Goal: Task Accomplishment & Management: Use online tool/utility

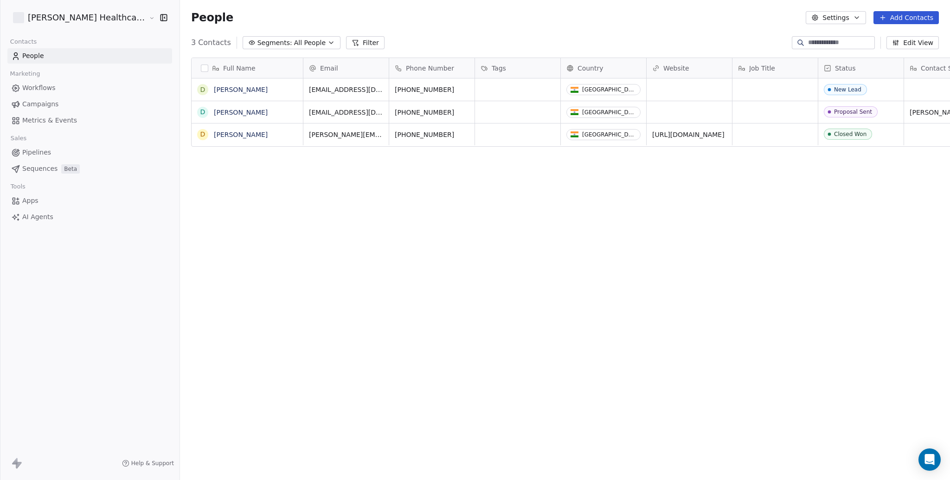
scroll to position [422, 802]
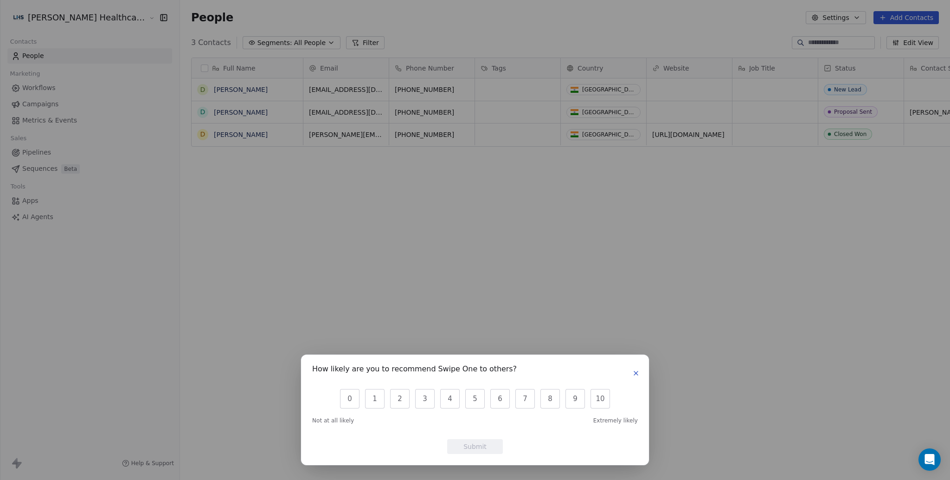
click at [638, 368] on button "button" at bounding box center [636, 373] width 11 height 11
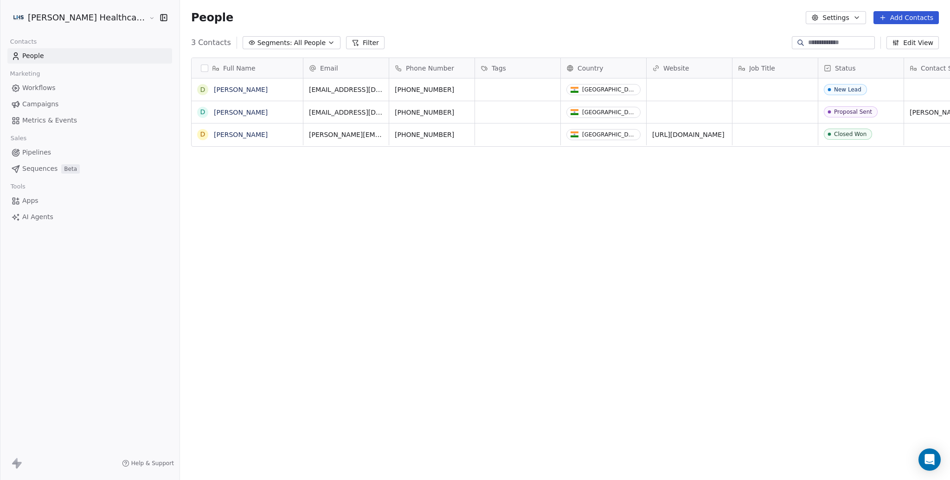
click at [50, 91] on span "Workflows" at bounding box center [38, 88] width 33 height 10
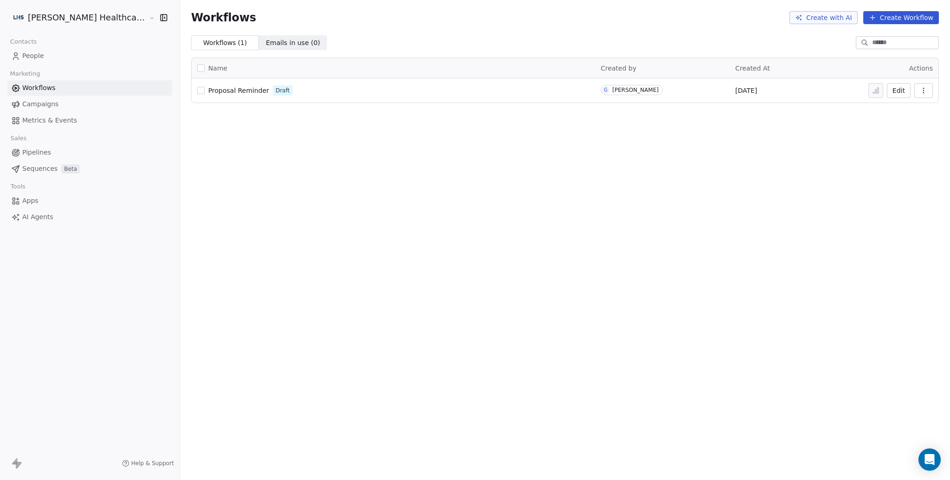
click at [208, 92] on span "Proposal Reminder" at bounding box center [238, 90] width 61 height 7
click at [75, 107] on link "Campaigns" at bounding box center [89, 104] width 165 height 15
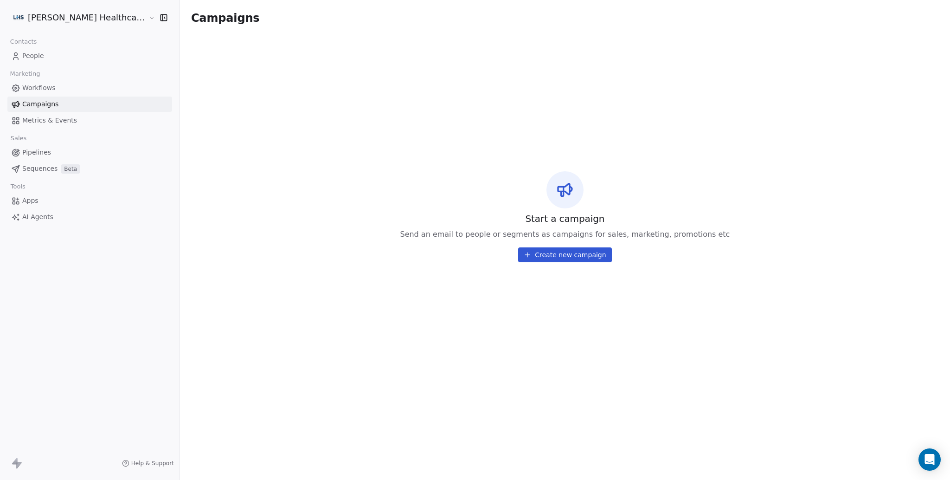
click at [55, 19] on html "[PERSON_NAME] Healthcare Solutions Contacts People Marketing Workflows Campaign…" at bounding box center [475, 240] width 950 height 480
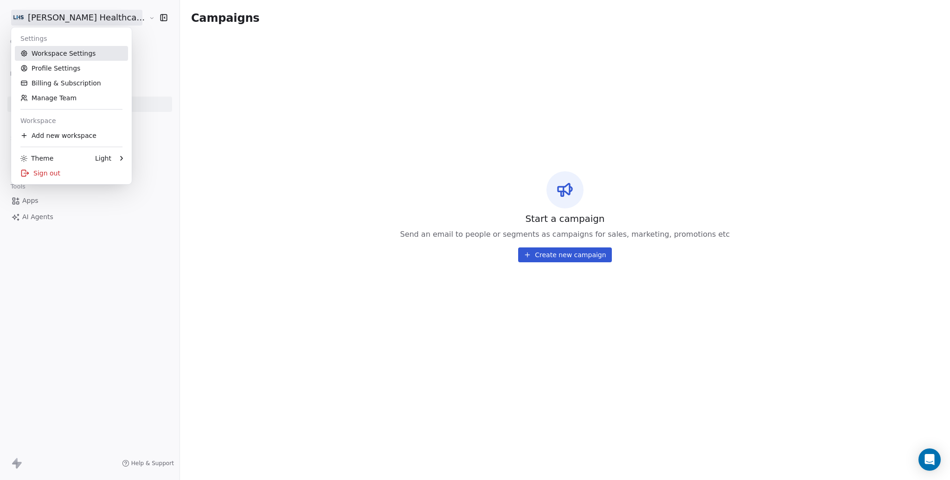
click at [59, 53] on link "Workspace Settings" at bounding box center [71, 53] width 113 height 15
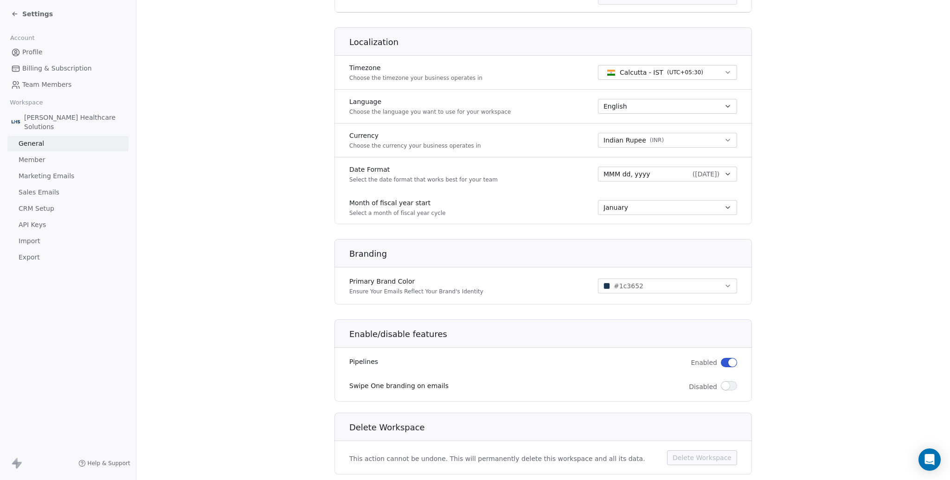
scroll to position [389, 0]
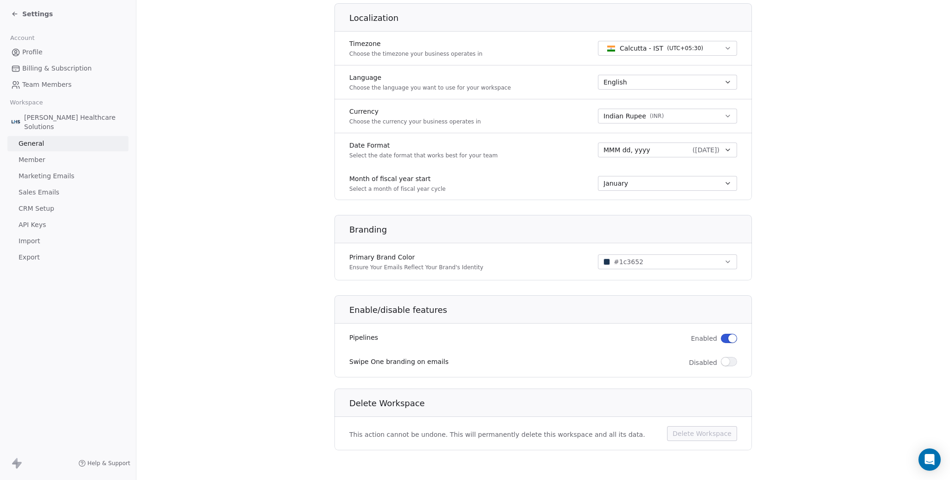
click at [33, 49] on span "Profile" at bounding box center [32, 52] width 20 height 10
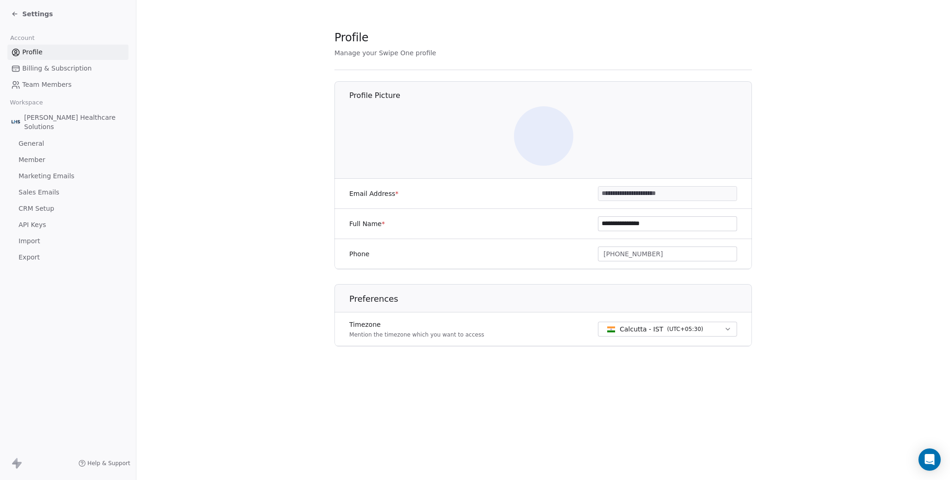
click at [51, 84] on span "Team Members" at bounding box center [46, 85] width 49 height 10
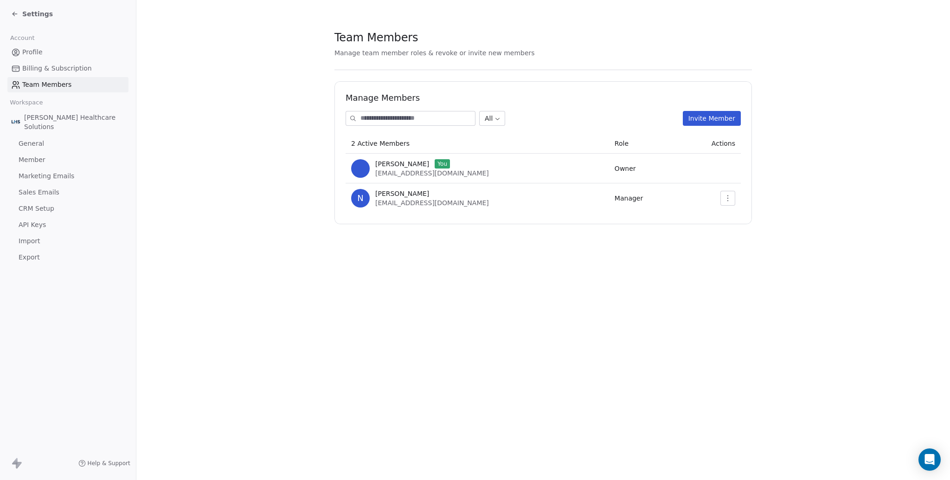
click at [48, 69] on span "Billing & Subscription" at bounding box center [57, 69] width 70 height 10
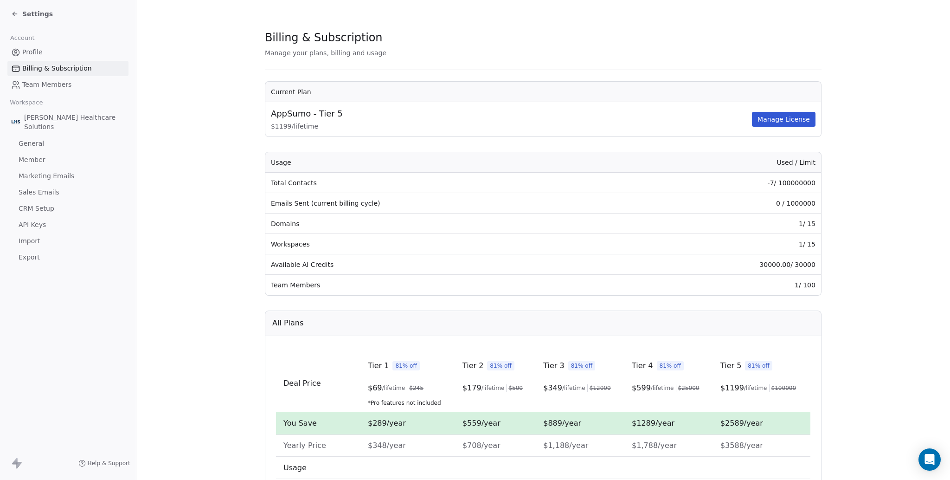
click at [77, 58] on link "Profile" at bounding box center [67, 52] width 121 height 15
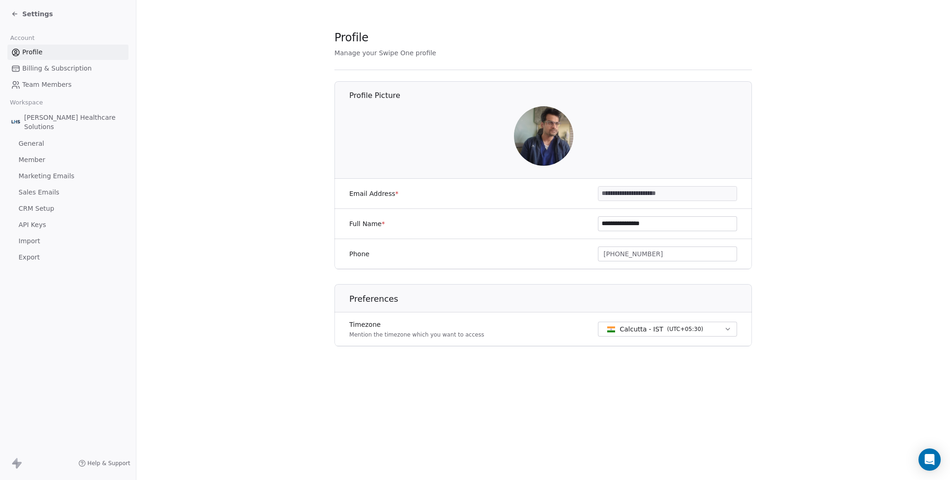
click at [12, 14] on icon at bounding box center [14, 13] width 7 height 7
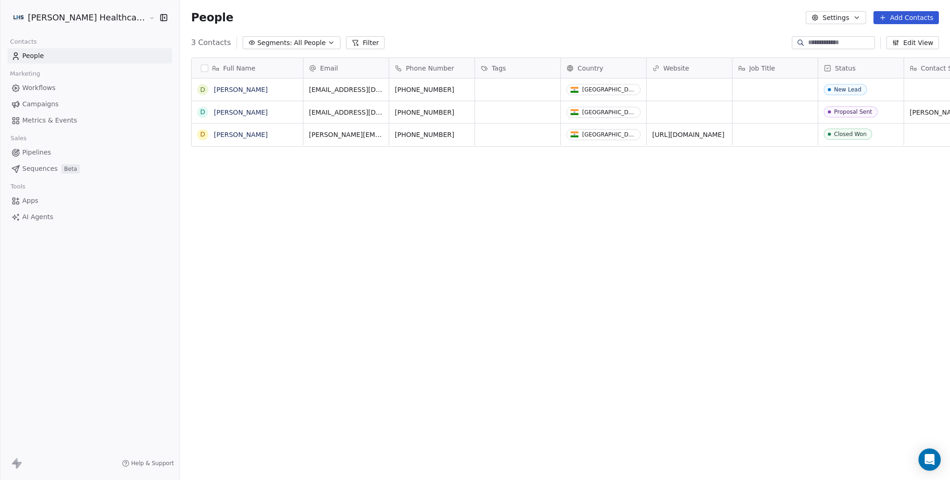
scroll to position [422, 802]
click at [91, 21] on html "[PERSON_NAME] Healthcare Solutions Contacts People Marketing Workflows Campaign…" at bounding box center [475, 240] width 950 height 480
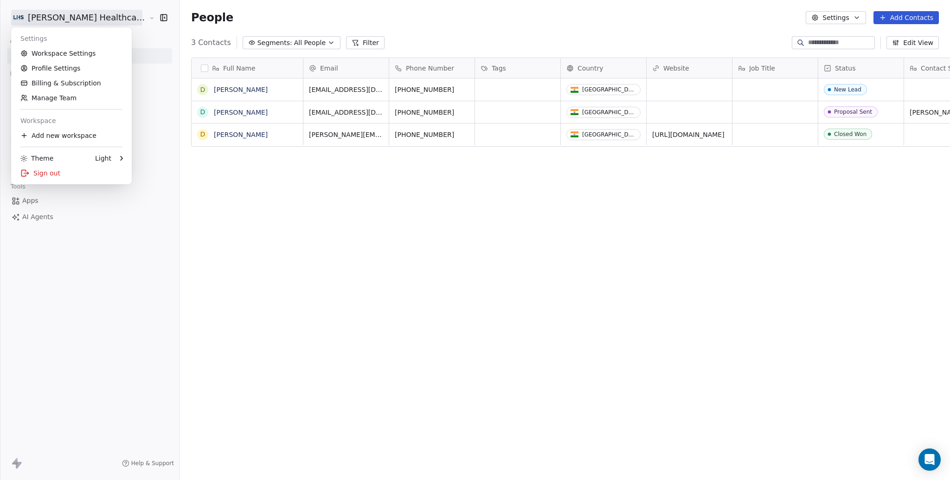
click at [175, 162] on html "[PERSON_NAME] Healthcare Solutions Contacts People Marketing Workflows Campaign…" at bounding box center [475, 240] width 950 height 480
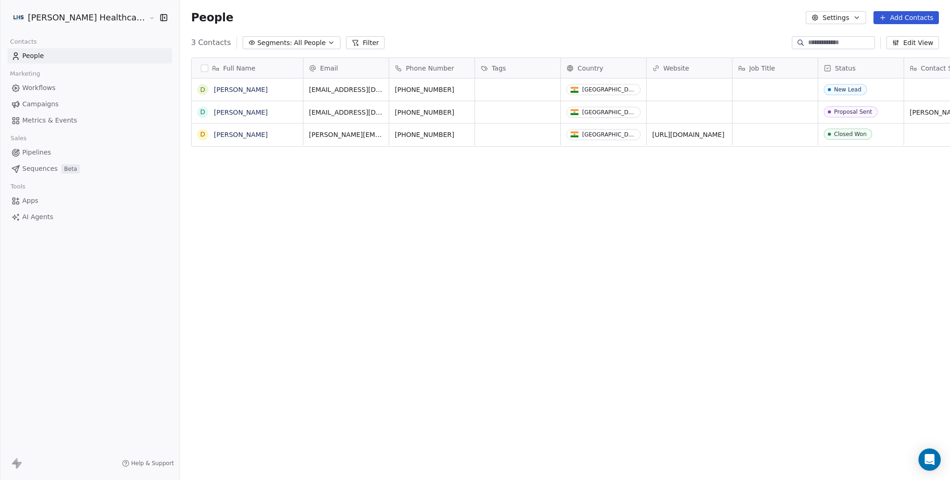
click at [75, 17] on html "[PERSON_NAME] Healthcare Solutions Contacts People Marketing Workflows Campaign…" at bounding box center [475, 240] width 950 height 480
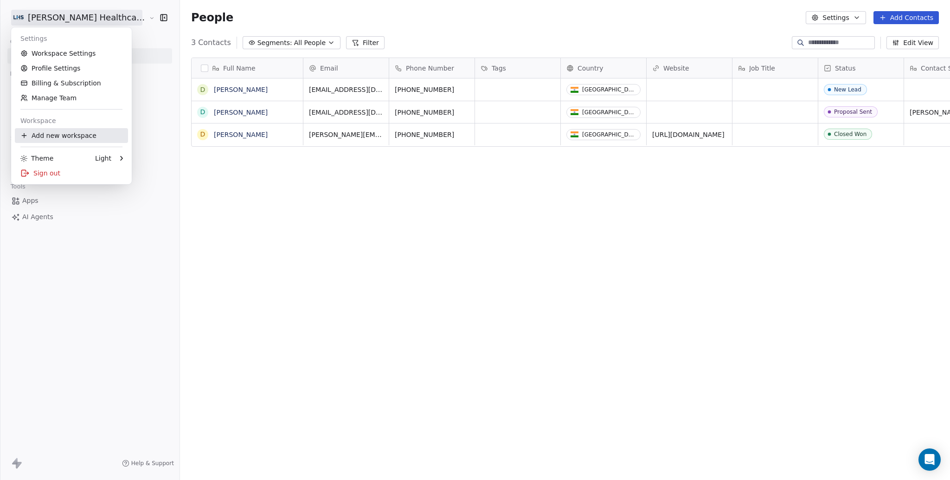
click at [79, 137] on div "Add new workspace" at bounding box center [71, 135] width 113 height 15
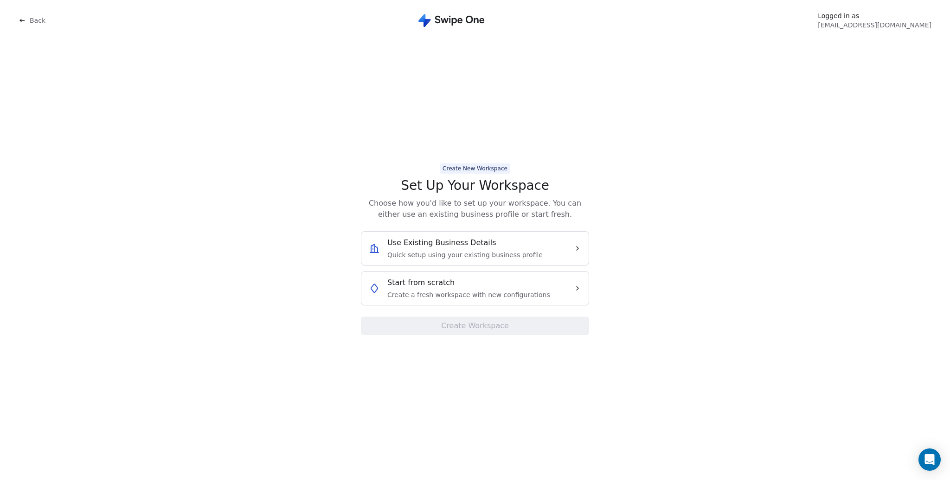
click at [495, 287] on div "Start from scratch Create a fresh workspace with new configurations" at bounding box center [469, 288] width 163 height 22
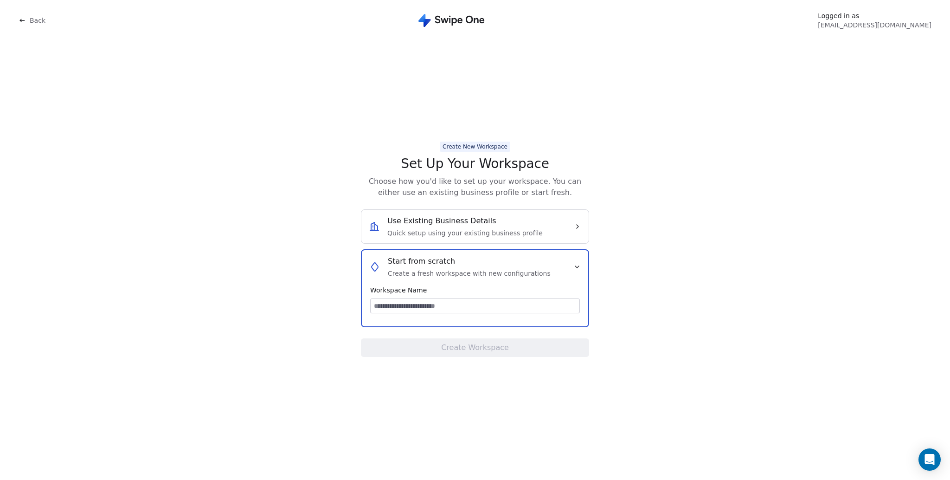
click at [635, 229] on div "Create New Workspace Set Up Your Workspace Choose how you'd like to set up your…" at bounding box center [475, 249] width 913 height 439
click at [26, 21] on icon at bounding box center [22, 20] width 7 height 7
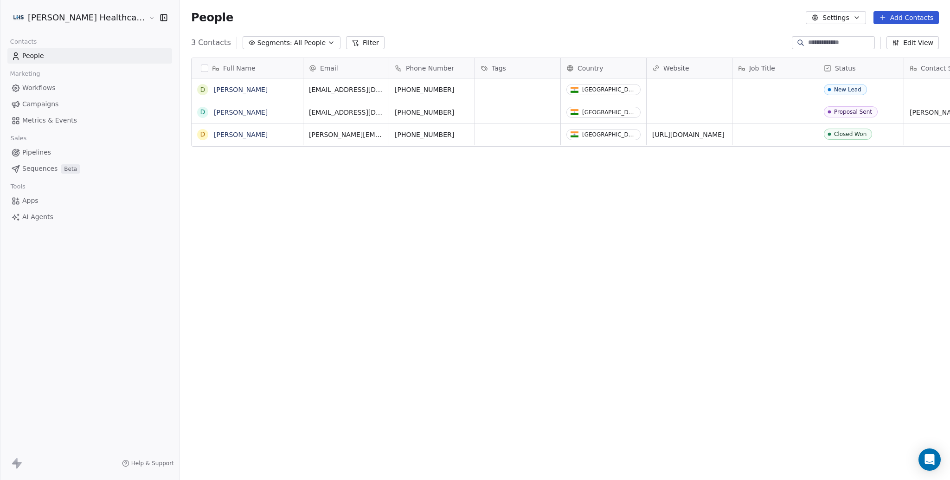
scroll to position [422, 802]
click at [49, 91] on span "Workflows" at bounding box center [38, 88] width 33 height 10
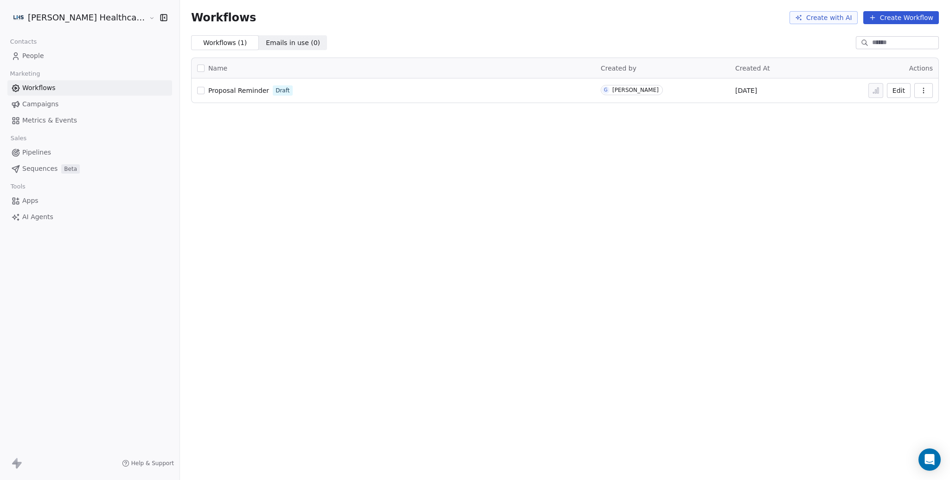
click at [57, 14] on html "[PERSON_NAME] Healthcare Solutions Contacts People Marketing Workflows Campaign…" at bounding box center [475, 240] width 950 height 480
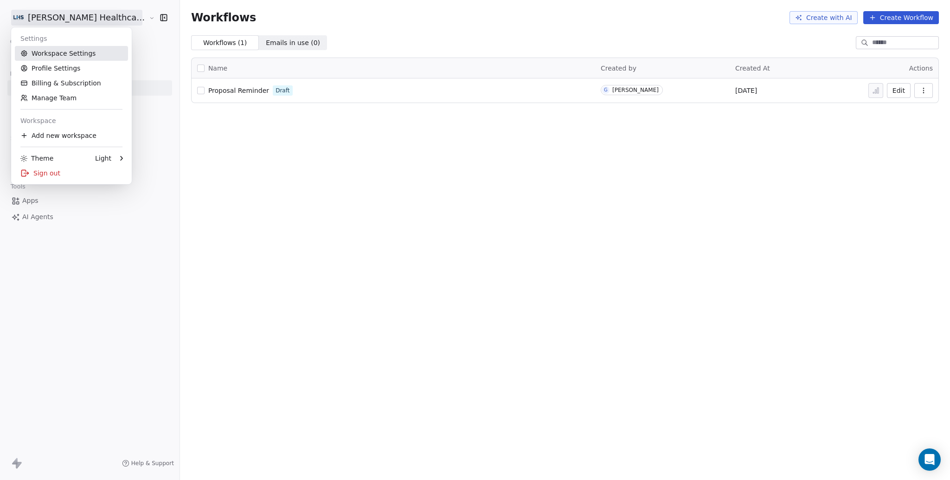
click at [62, 51] on link "Workspace Settings" at bounding box center [71, 53] width 113 height 15
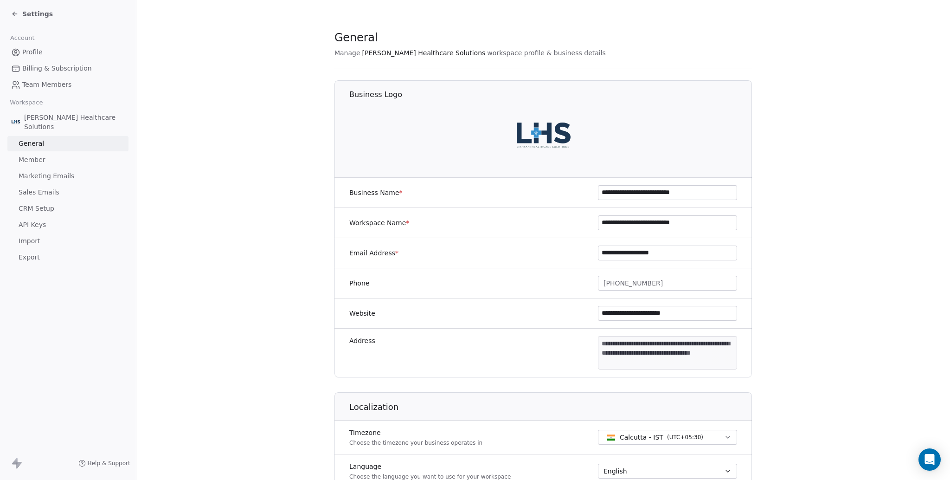
click at [54, 196] on span "Sales Emails" at bounding box center [39, 192] width 41 height 10
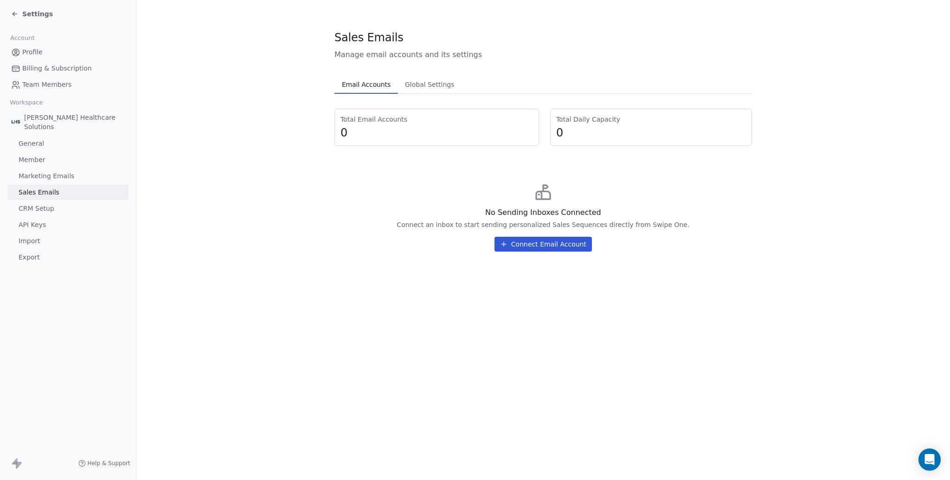
click at [56, 212] on link "CRM Setup" at bounding box center [67, 208] width 121 height 15
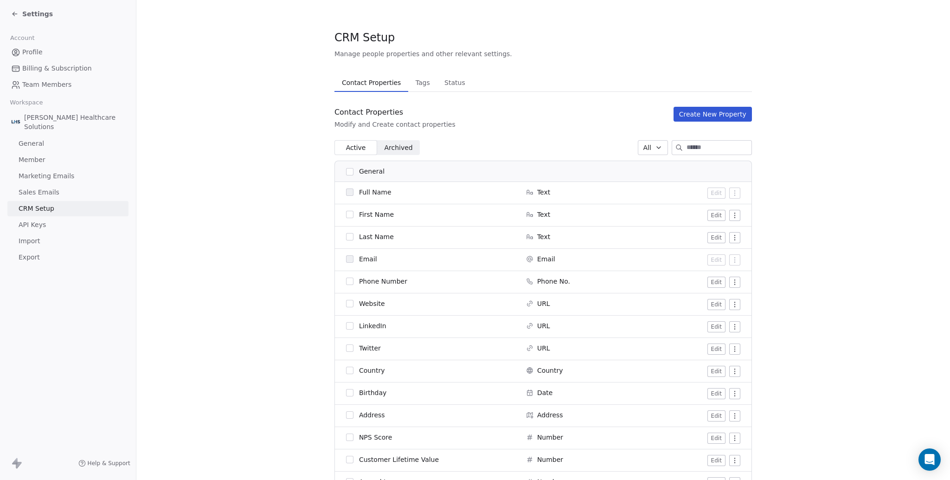
click at [59, 191] on link "Sales Emails" at bounding box center [67, 192] width 121 height 15
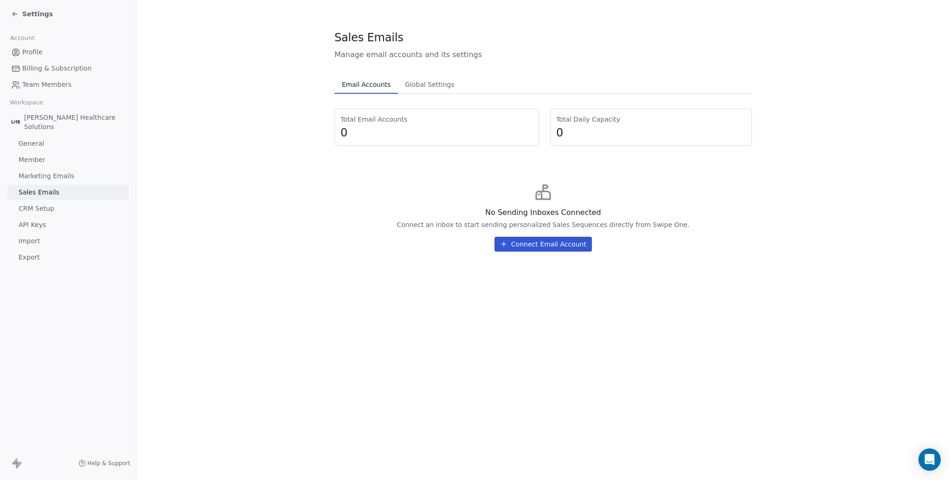
click at [63, 222] on link "API Keys" at bounding box center [67, 224] width 121 height 15
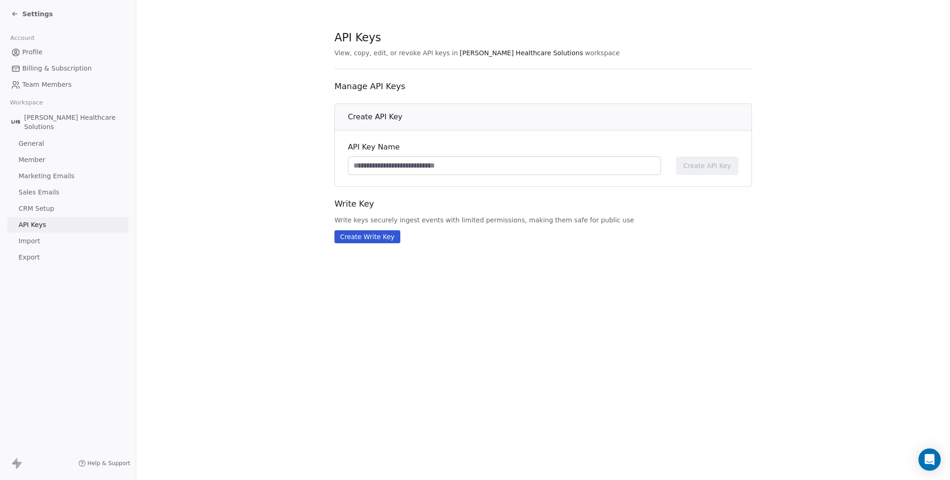
click at [52, 236] on link "Import" at bounding box center [67, 240] width 121 height 15
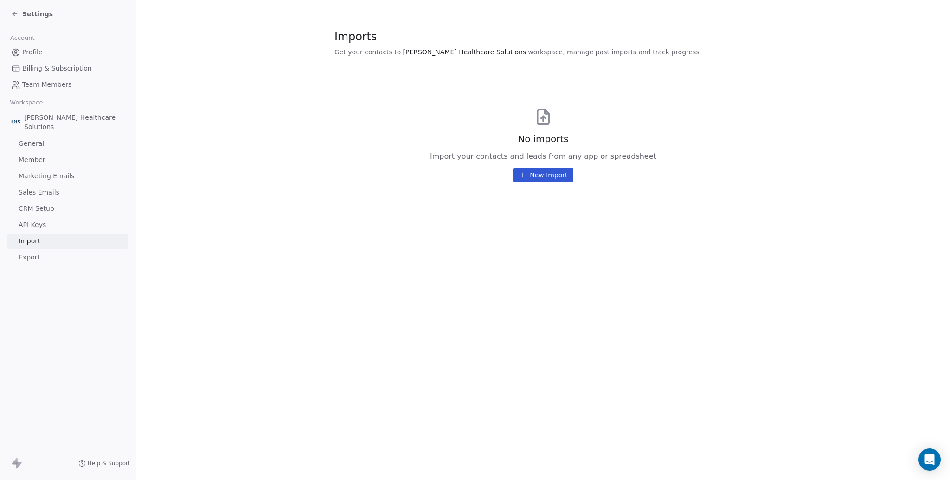
click at [48, 258] on link "Export" at bounding box center [67, 257] width 121 height 15
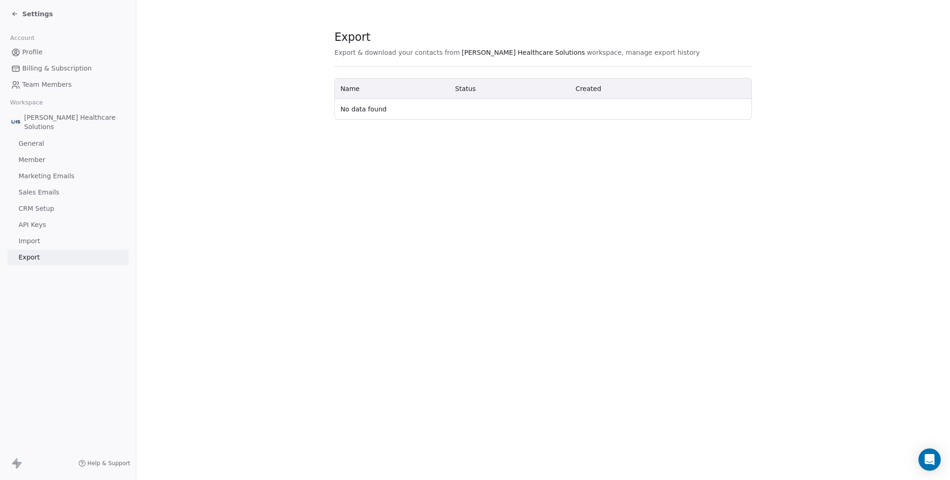
click at [46, 179] on span "Marketing Emails" at bounding box center [47, 176] width 56 height 10
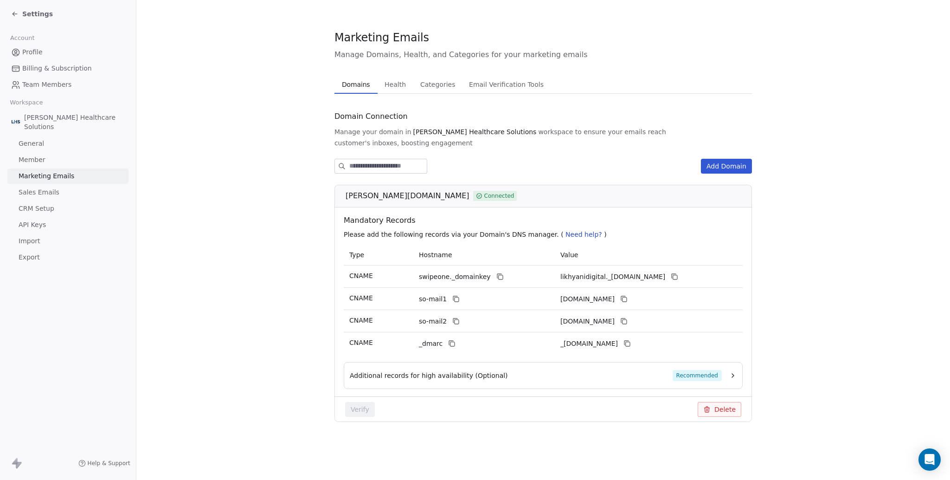
click at [706, 362] on div "Additional records for high availability (Optional) Recommended" at bounding box center [543, 375] width 399 height 27
click at [705, 362] on div "Additional records for high availability (Optional) Recommended" at bounding box center [543, 375] width 399 height 27
click at [704, 370] on span "Recommended" at bounding box center [696, 375] width 49 height 11
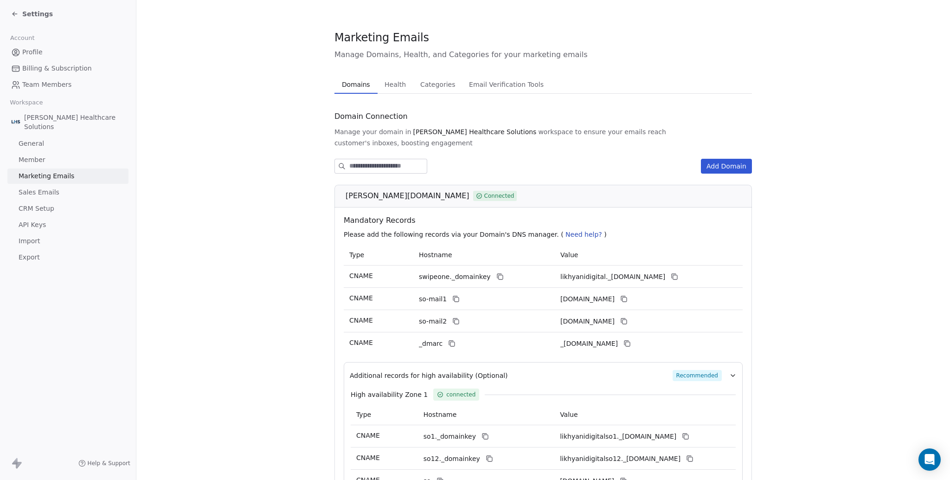
click at [389, 80] on span "Health" at bounding box center [395, 84] width 29 height 13
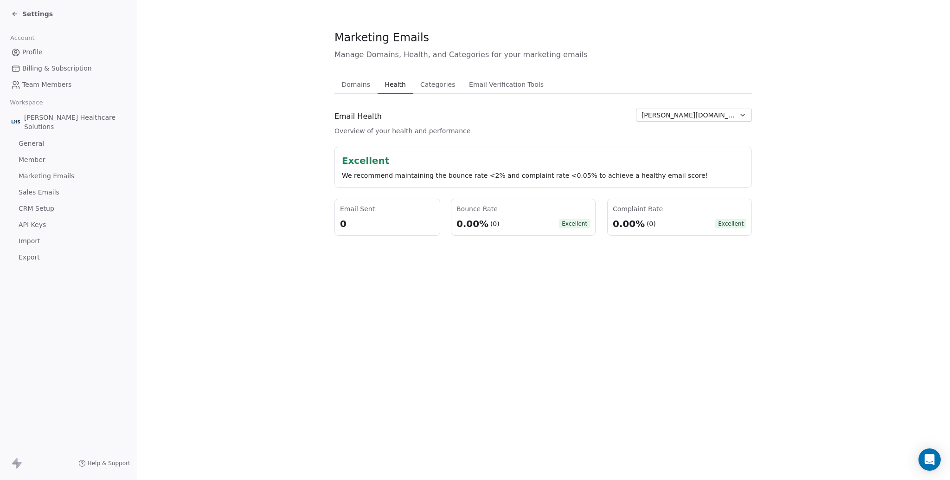
click at [434, 80] on span "Categories" at bounding box center [438, 84] width 42 height 13
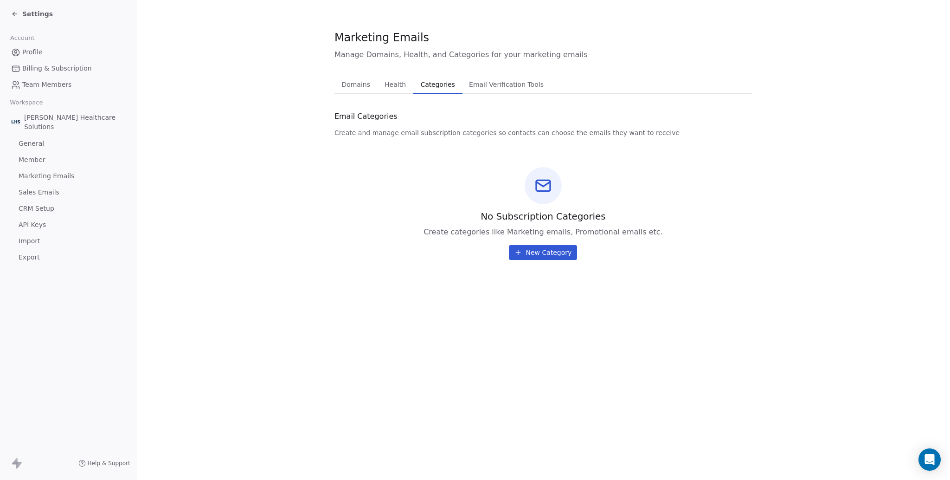
click at [475, 81] on span "Email Verification Tools" at bounding box center [506, 84] width 82 height 13
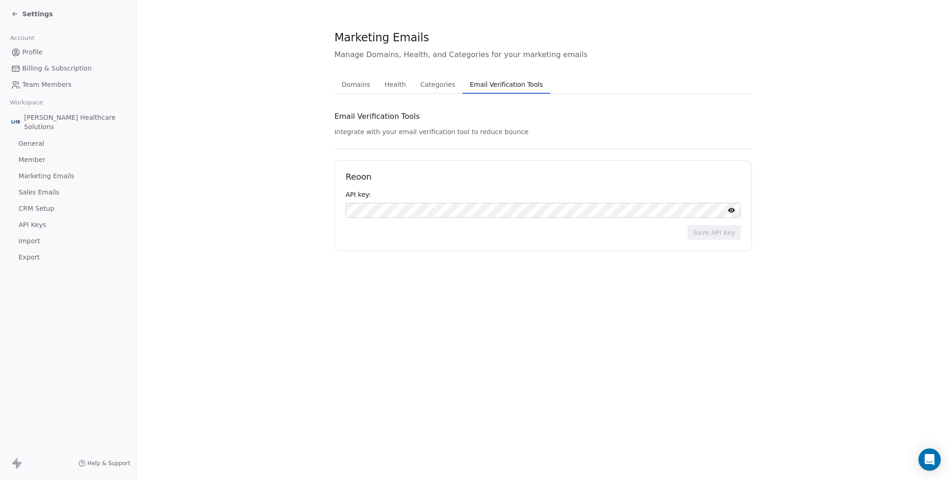
click at [437, 81] on span "Categories" at bounding box center [438, 84] width 42 height 13
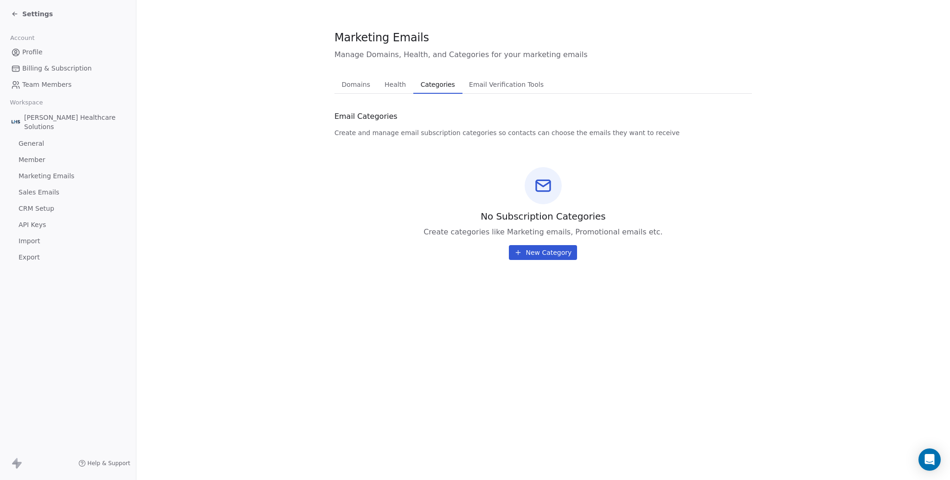
click at [55, 196] on span "Sales Emails" at bounding box center [39, 192] width 41 height 10
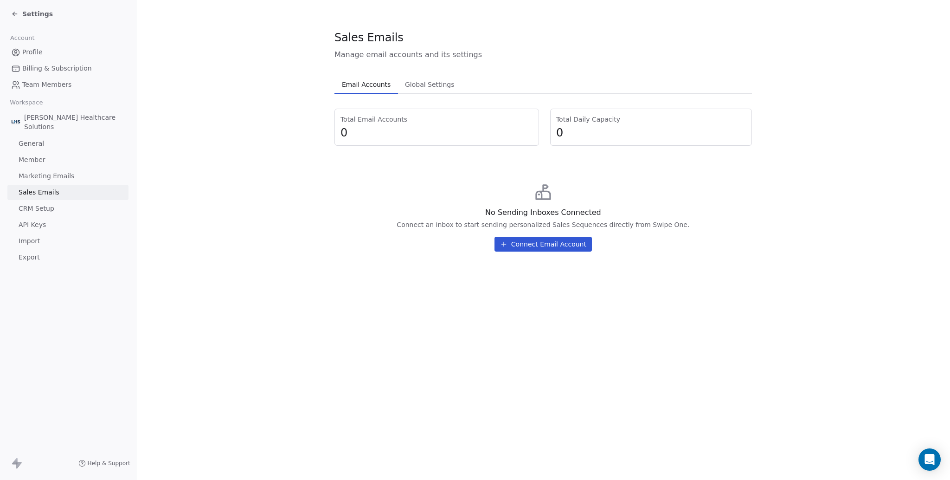
click at [53, 209] on link "CRM Setup" at bounding box center [67, 208] width 121 height 15
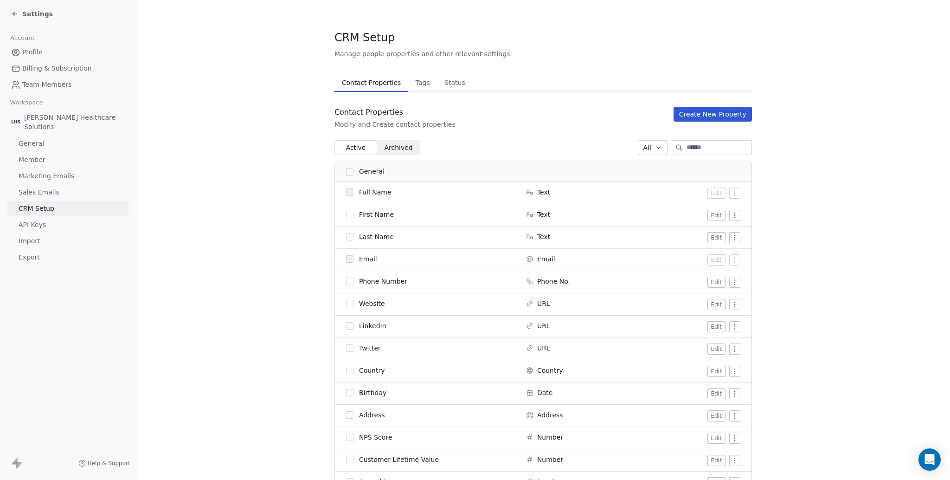
click at [51, 225] on link "API Keys" at bounding box center [67, 224] width 121 height 15
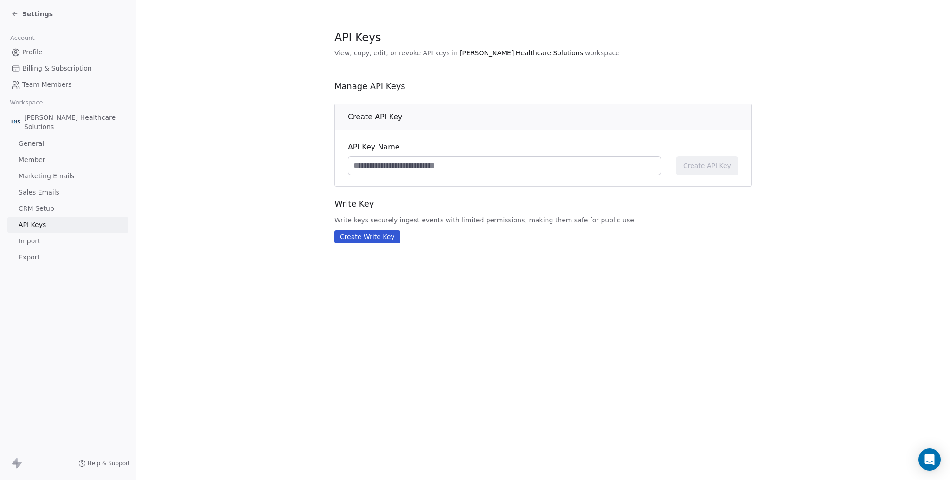
click at [51, 166] on link "Member" at bounding box center [67, 159] width 121 height 15
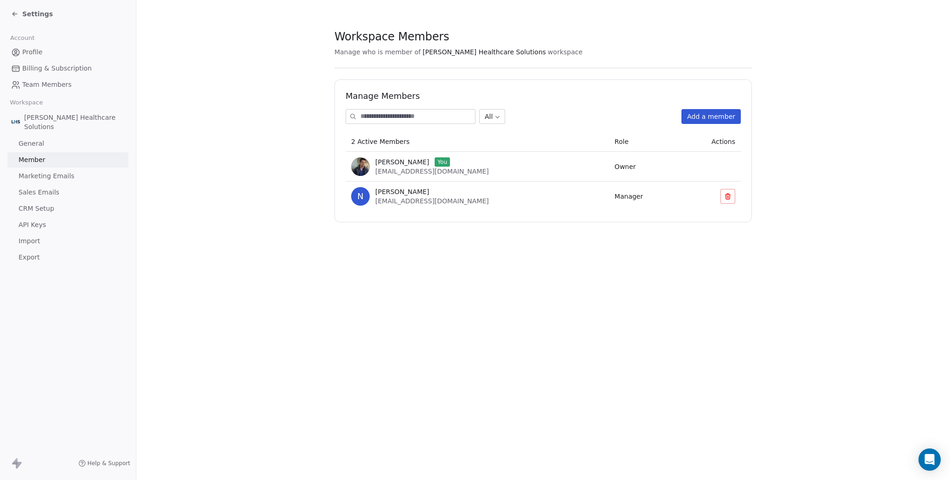
click at [50, 144] on link "General" at bounding box center [67, 143] width 121 height 15
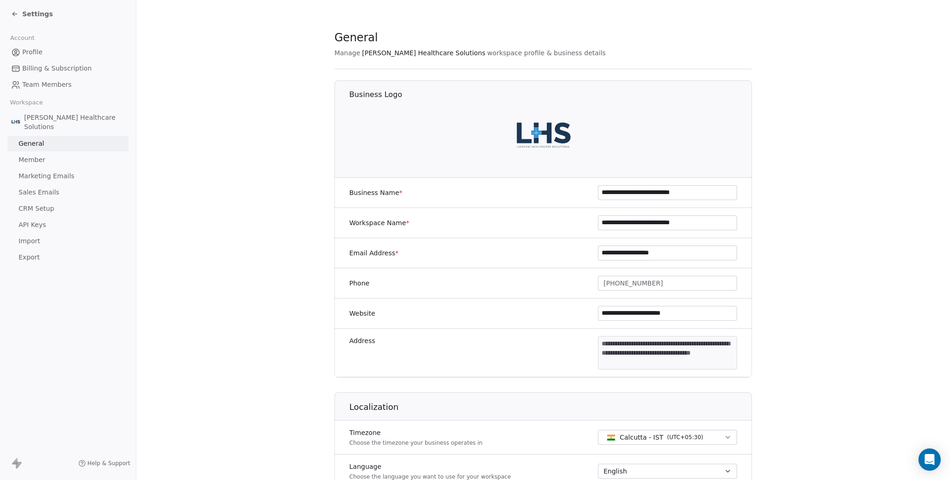
click at [45, 75] on link "Billing & Subscription" at bounding box center [67, 68] width 121 height 15
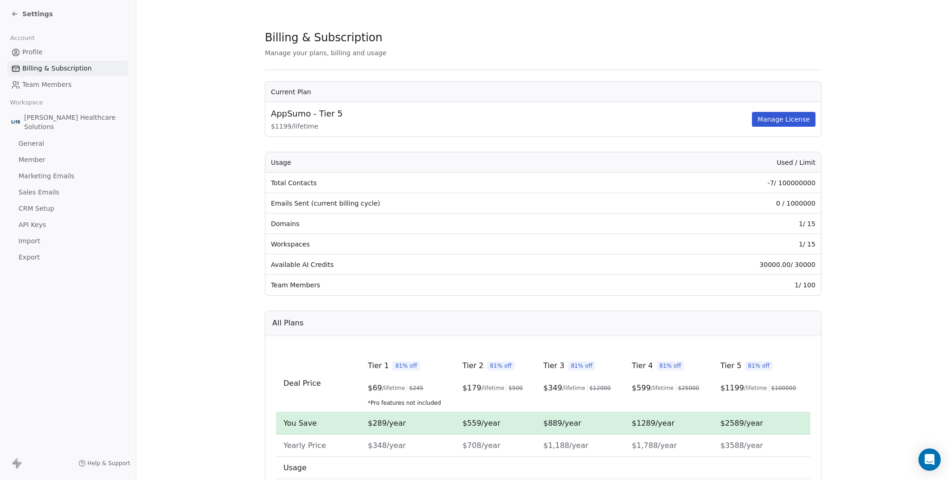
click at [45, 82] on span "Team Members" at bounding box center [46, 85] width 49 height 10
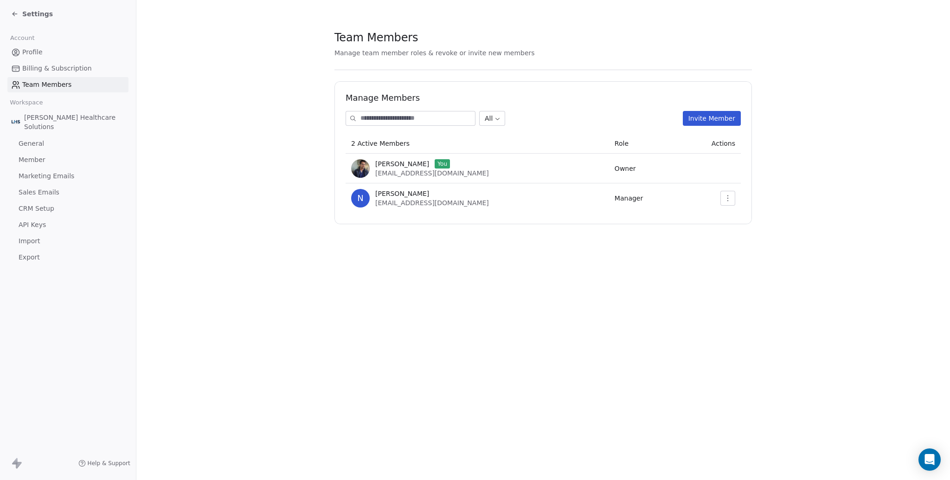
click at [46, 76] on link "Billing & Subscription" at bounding box center [67, 68] width 121 height 15
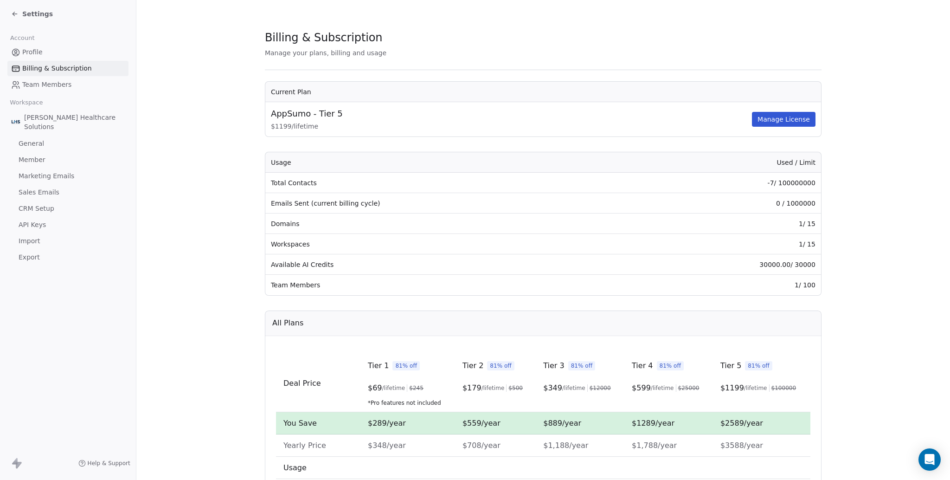
click at [45, 93] on div "Account Profile Billing & Subscription Team Members Workspace [PERSON_NAME] Hea…" at bounding box center [68, 146] width 136 height 237
click at [45, 84] on span "Team Members" at bounding box center [46, 85] width 49 height 10
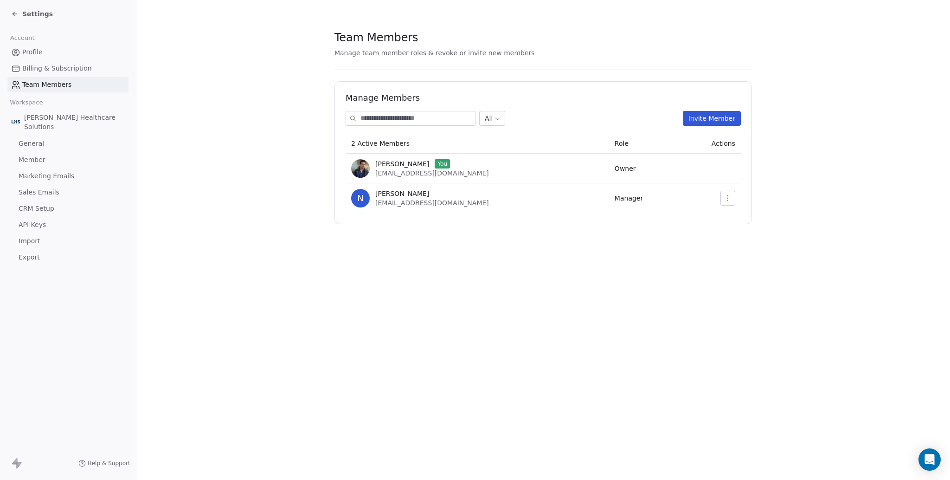
click at [44, 54] on link "Profile" at bounding box center [67, 52] width 121 height 15
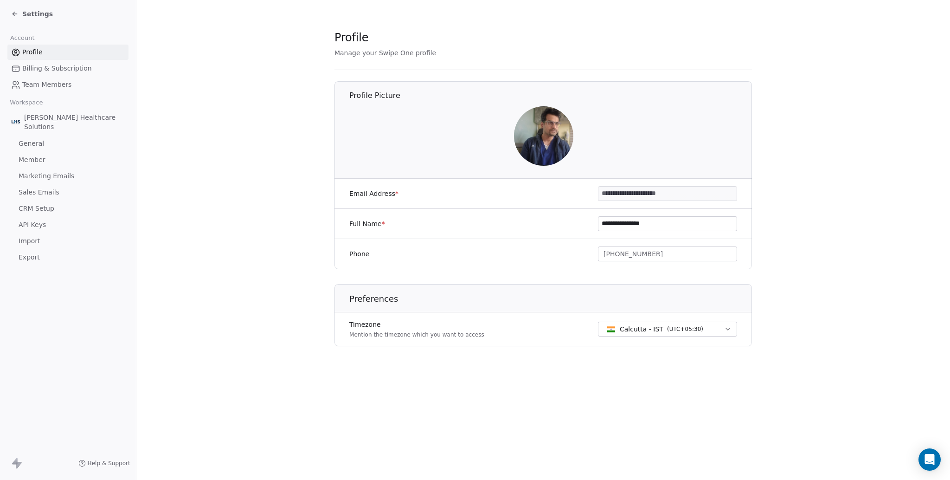
click at [28, 18] on span "Settings" at bounding box center [37, 13] width 31 height 9
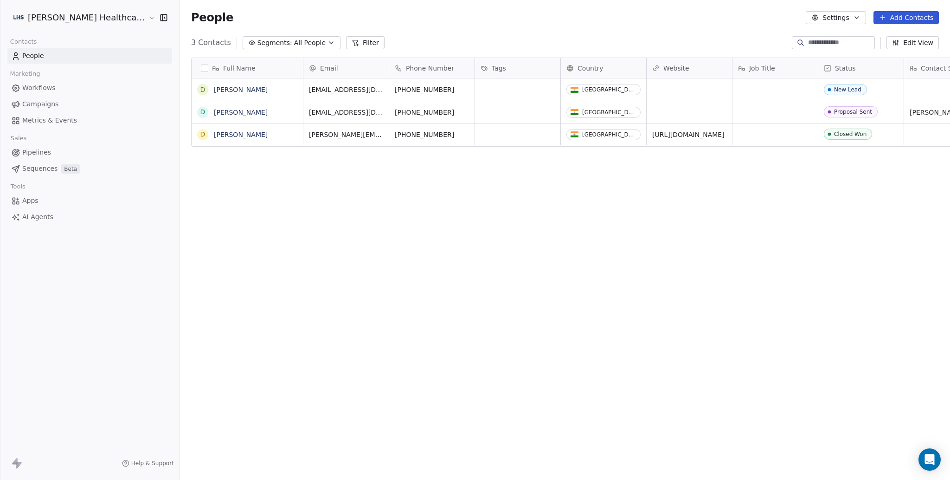
scroll to position [422, 802]
click at [43, 153] on span "Pipelines" at bounding box center [36, 153] width 29 height 10
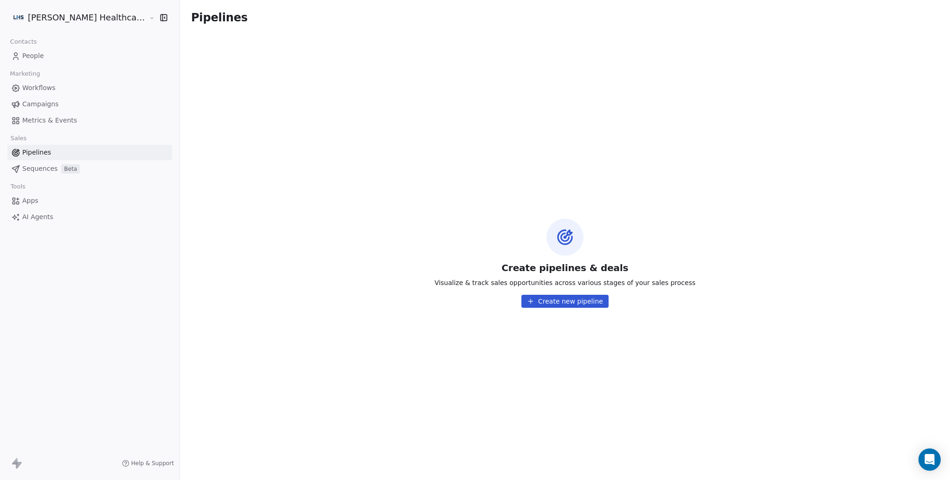
click at [48, 172] on span "Sequences" at bounding box center [39, 169] width 35 height 10
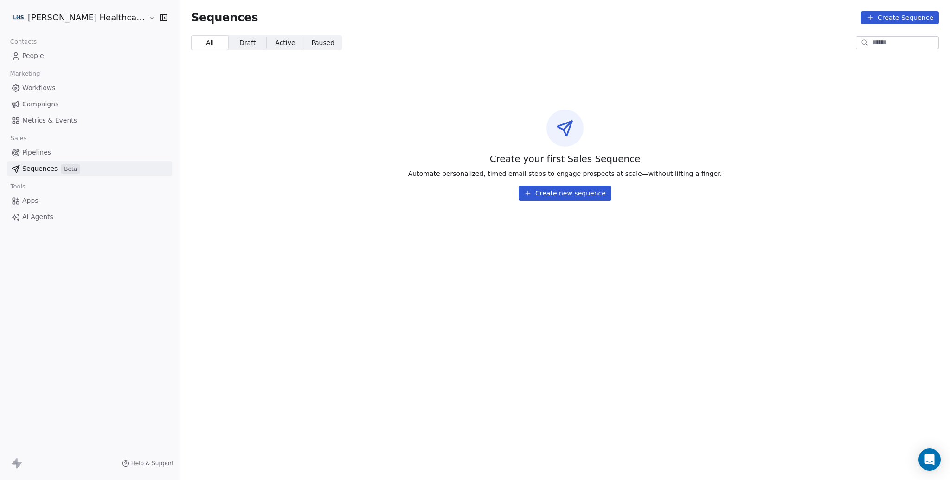
click at [589, 202] on div "Create your first Sales Sequence Automate personalized, timed email steps to en…" at bounding box center [565, 155] width 770 height 150
click at [550, 198] on button "Create new sequence" at bounding box center [565, 193] width 93 height 15
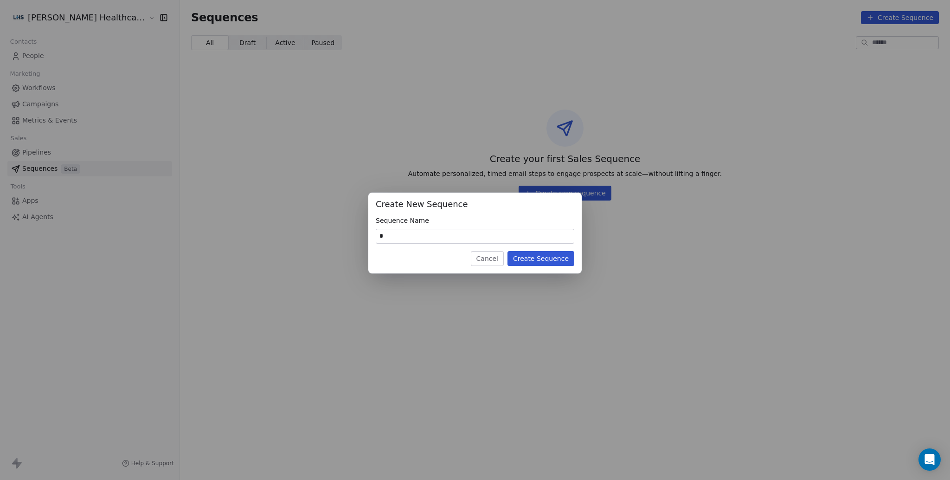
type input "*"
click at [582, 255] on div "Create New Sequence Sequence Name * Cancel Create Sequence" at bounding box center [475, 240] width 950 height 124
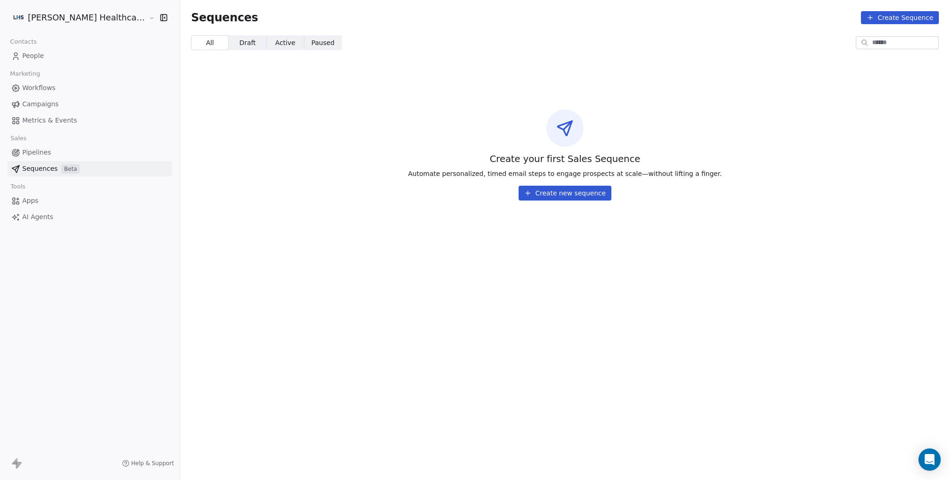
click at [543, 198] on button "Create new sequence" at bounding box center [565, 193] width 93 height 15
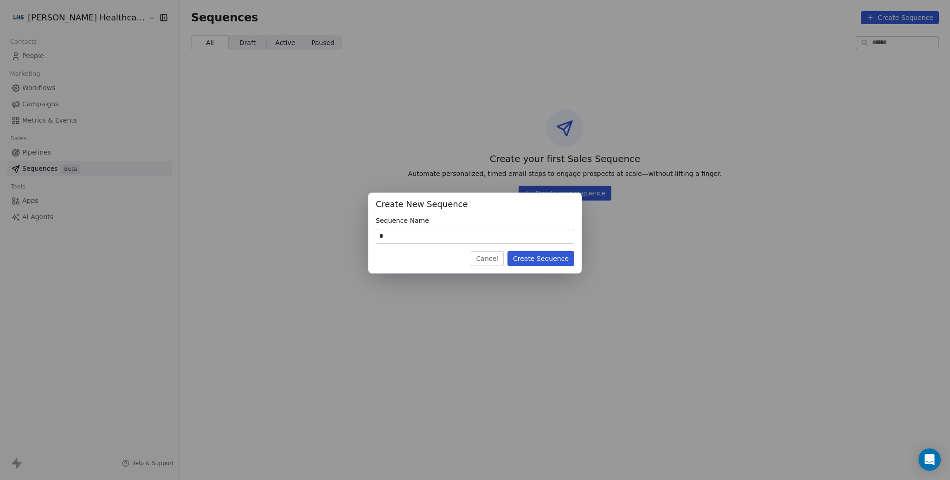
click at [549, 257] on button "Create Sequence" at bounding box center [541, 258] width 67 height 15
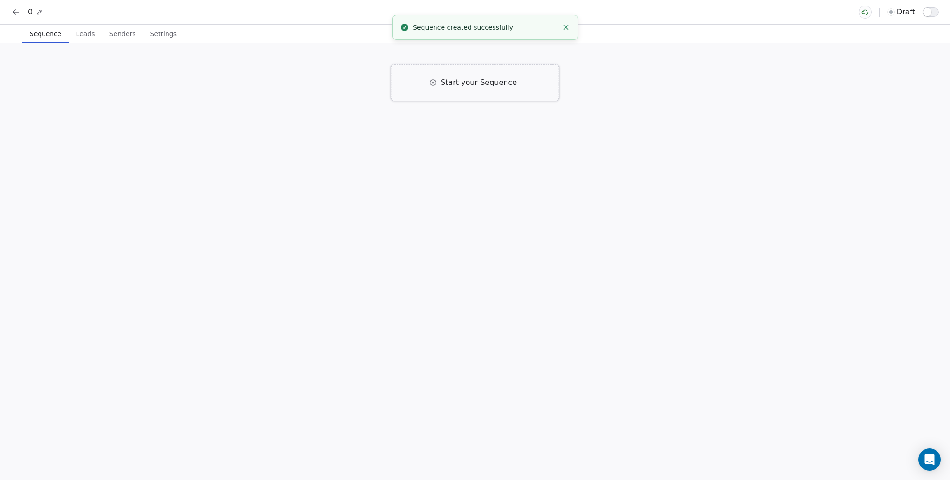
click at [451, 79] on span "Start your Sequence" at bounding box center [479, 82] width 76 height 11
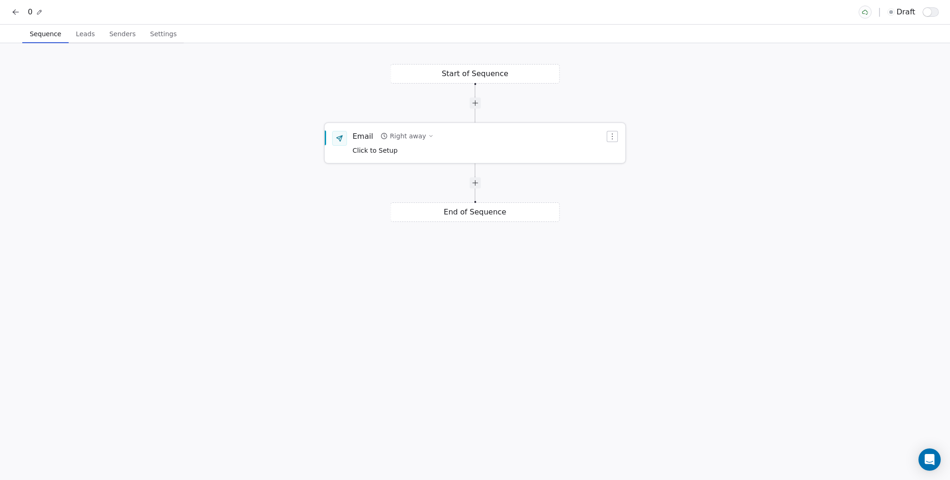
click at [360, 135] on div "Email" at bounding box center [363, 136] width 20 height 10
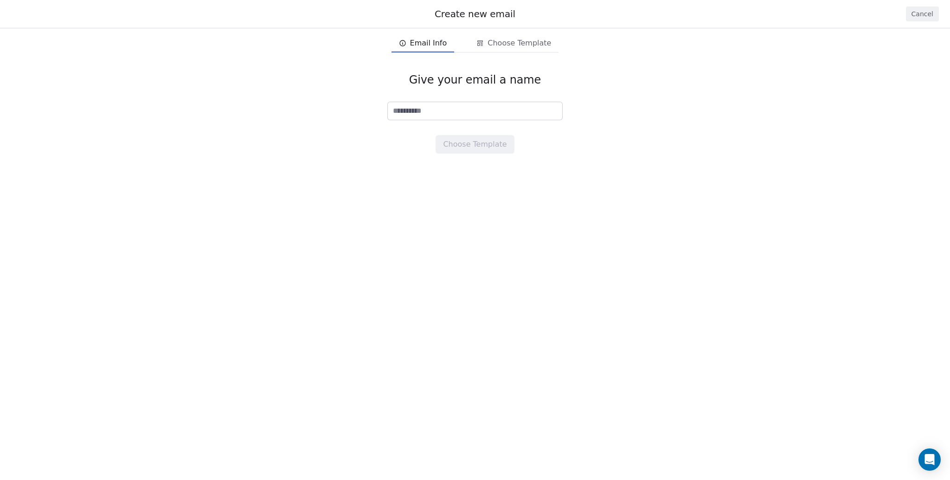
click at [926, 14] on button "Cancel" at bounding box center [922, 13] width 33 height 15
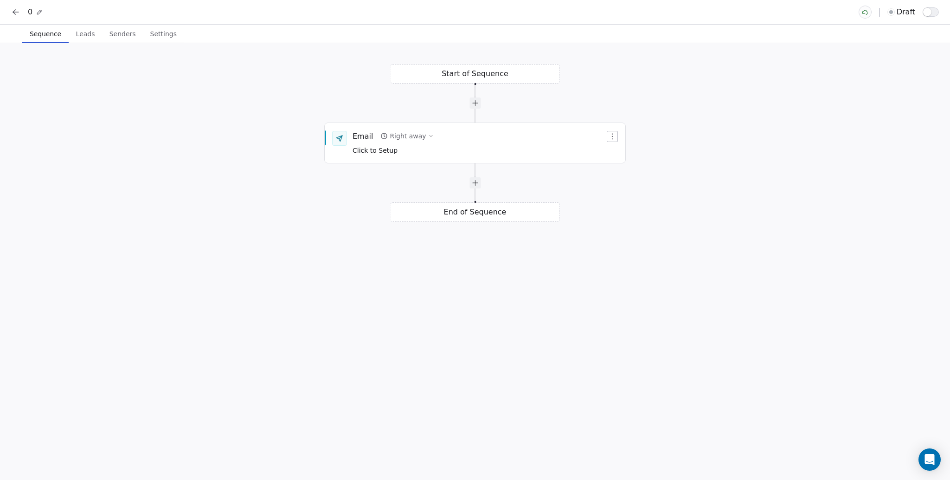
click at [514, 75] on div "Start of Sequence Email Right away Click to Setup End of Sequence" at bounding box center [475, 261] width 950 height 437
click at [409, 134] on div "Right away" at bounding box center [408, 135] width 36 height 9
click at [356, 160] on div "Email Right away Click to Setup" at bounding box center [475, 142] width 301 height 39
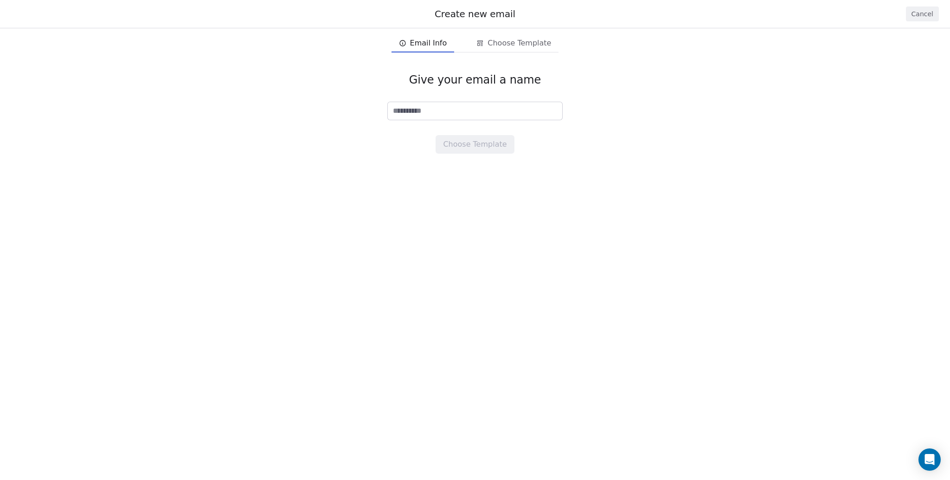
click at [447, 117] on input at bounding box center [475, 111] width 175 height 18
click at [927, 16] on button "Cancel" at bounding box center [922, 13] width 33 height 15
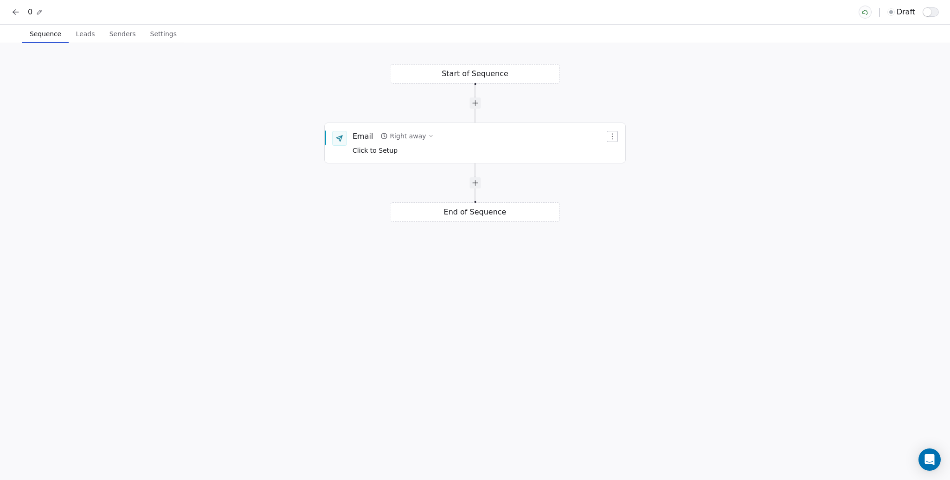
click at [95, 34] on span "Leads" at bounding box center [85, 33] width 26 height 13
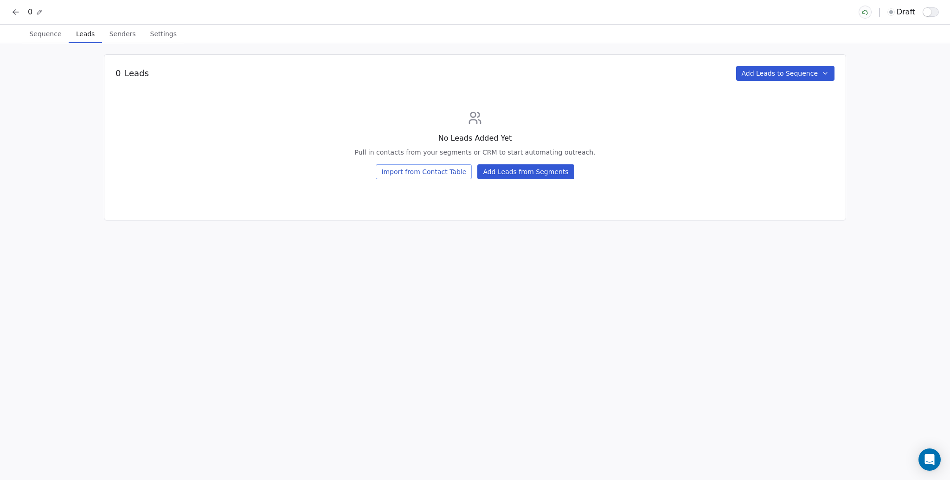
click at [116, 34] on span "Senders" at bounding box center [123, 33] width 34 height 13
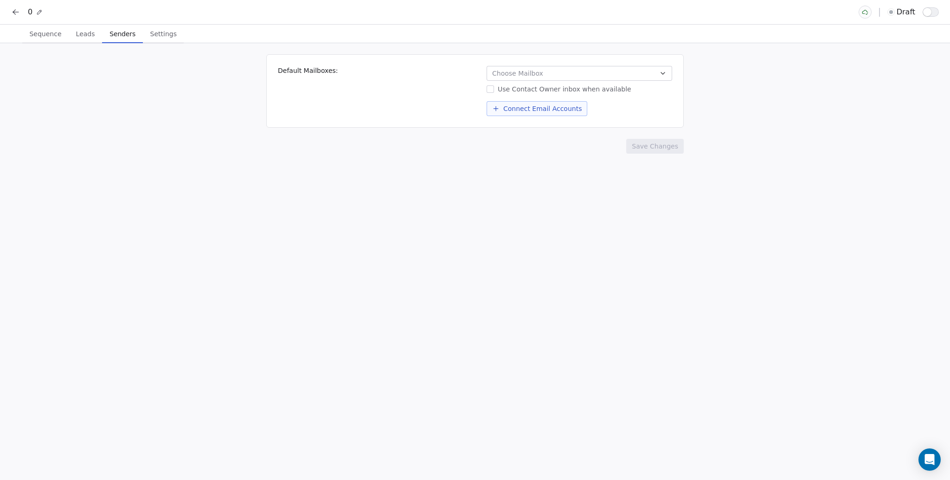
click at [13, 6] on button at bounding box center [15, 12] width 13 height 13
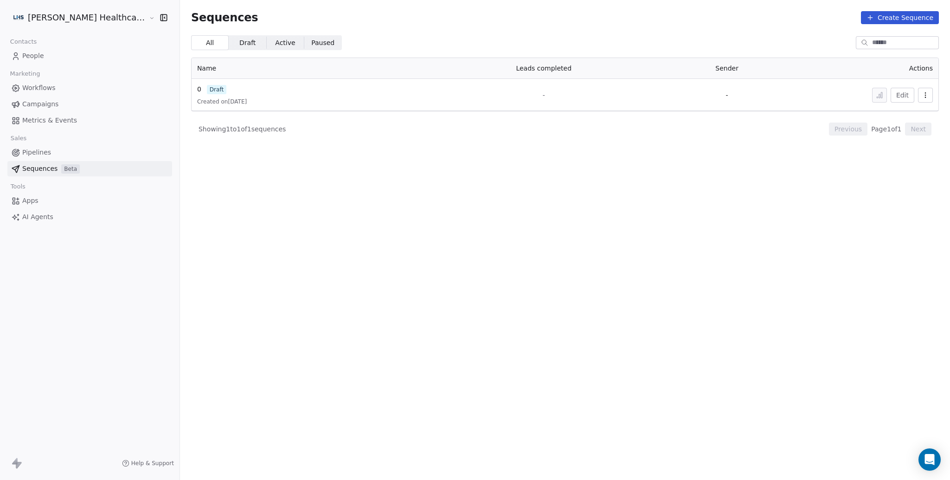
click at [926, 90] on button "button" at bounding box center [925, 95] width 15 height 15
click at [903, 141] on span "Delete" at bounding box center [905, 146] width 21 height 10
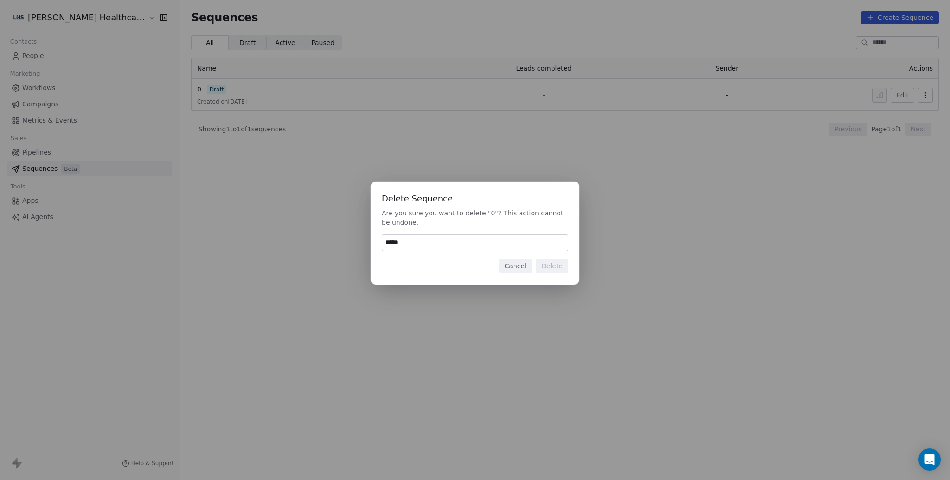
type input "******"
click at [551, 265] on button "Delete" at bounding box center [552, 266] width 32 height 15
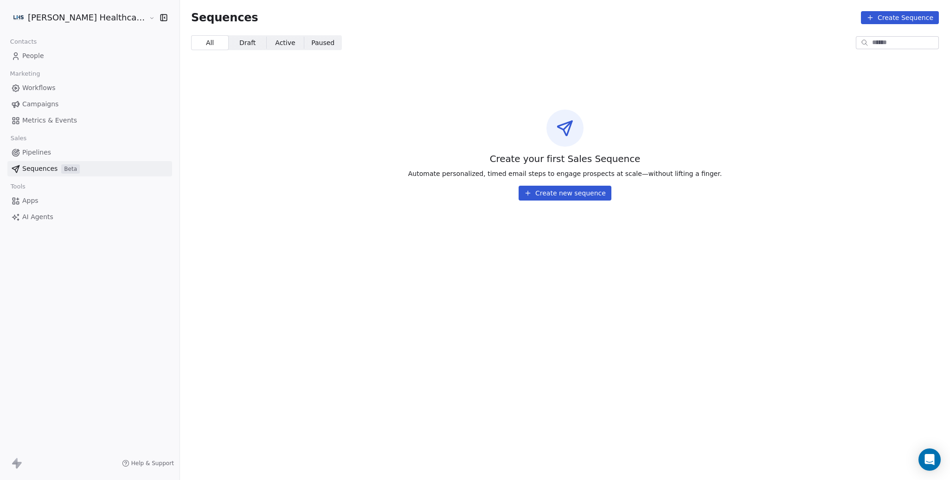
click at [73, 78] on div "Marketing" at bounding box center [89, 73] width 165 height 13
click at [62, 89] on link "Workflows" at bounding box center [89, 87] width 165 height 15
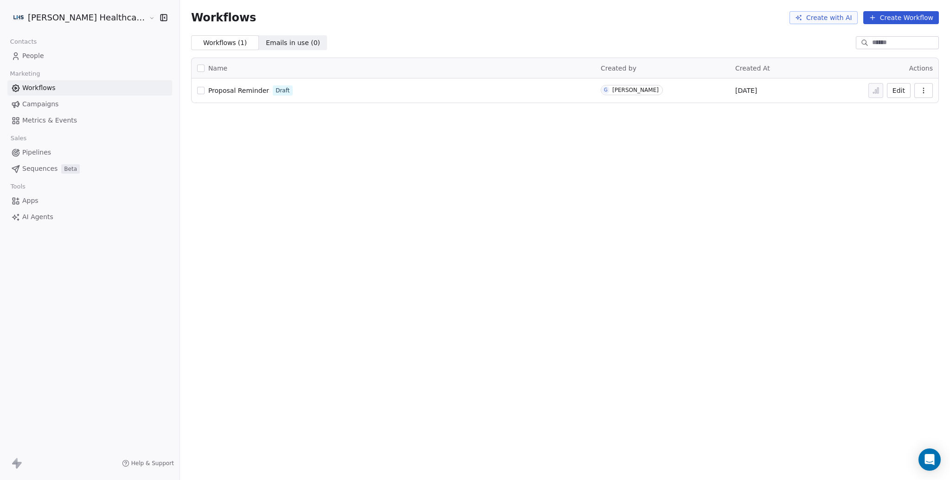
click at [361, 93] on div "Proposal Reminder Draft" at bounding box center [393, 90] width 393 height 13
click at [215, 86] on link "Proposal Reminder" at bounding box center [238, 90] width 61 height 9
click at [227, 136] on div "Workflows Create with AI Create Workflow Workflows ( 1 ) Workflows ( 1 ) Emails…" at bounding box center [565, 240] width 770 height 480
click at [884, 18] on button "Create Workflow" at bounding box center [902, 17] width 76 height 13
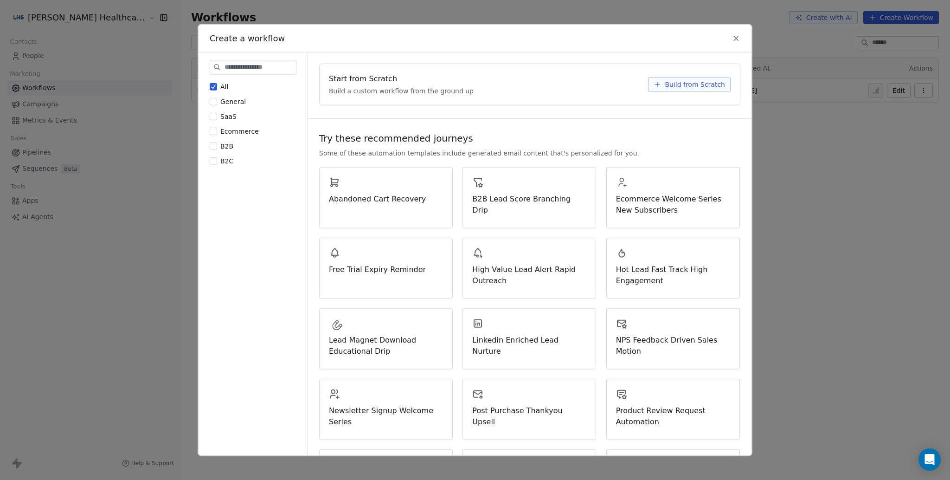
click at [238, 102] on span "General" at bounding box center [233, 101] width 26 height 7
click at [217, 102] on button "General" at bounding box center [213, 101] width 7 height 9
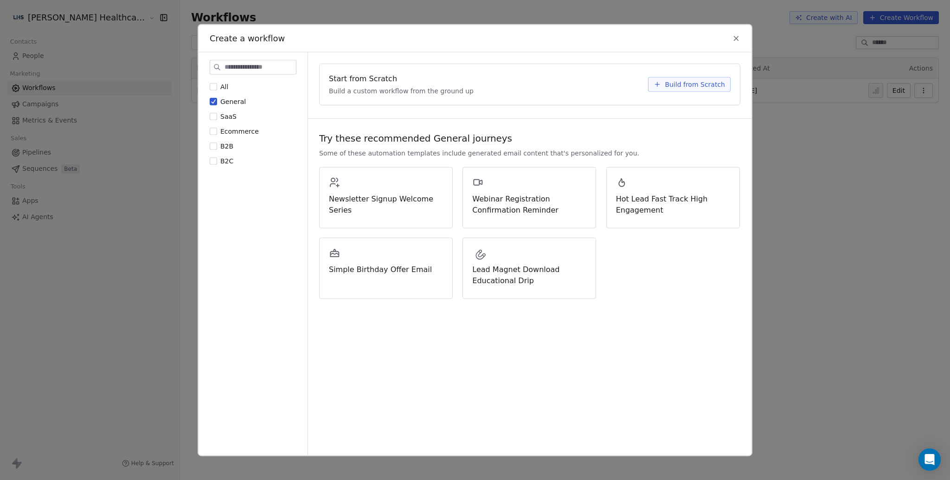
click at [220, 117] on span "SaaS" at bounding box center [228, 116] width 16 height 7
click at [217, 117] on button "SaaS" at bounding box center [213, 116] width 7 height 9
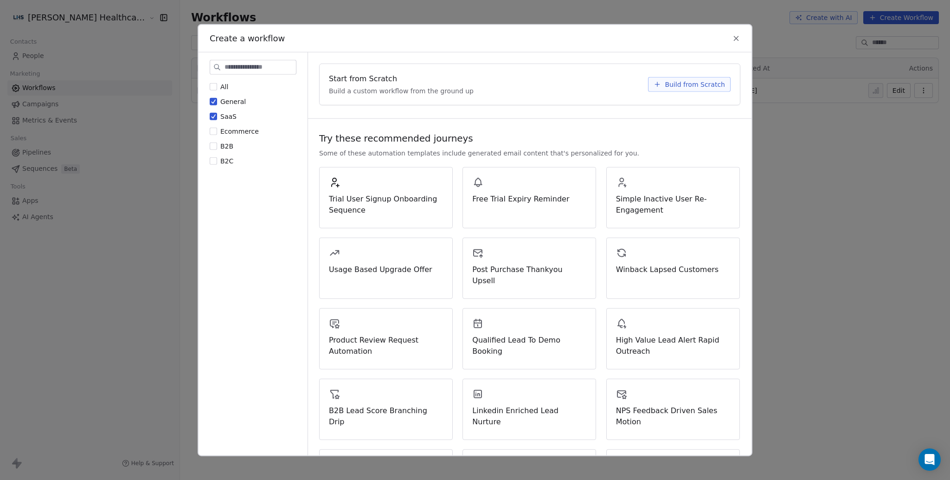
click at [225, 130] on span "Ecommerce" at bounding box center [239, 131] width 39 height 7
click at [217, 130] on button "Ecommerce" at bounding box center [213, 131] width 7 height 9
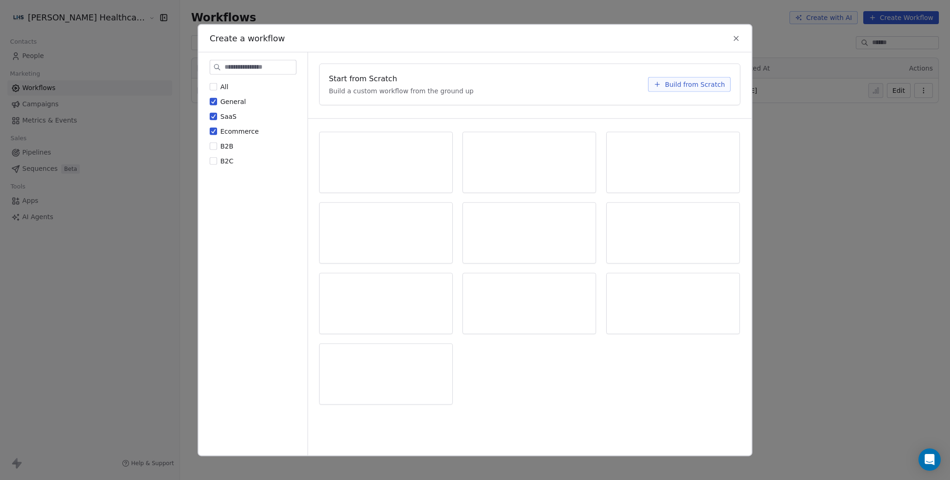
click at [214, 110] on div "All General SaaS Ecommerce B2B B2C" at bounding box center [253, 124] width 87 height 84
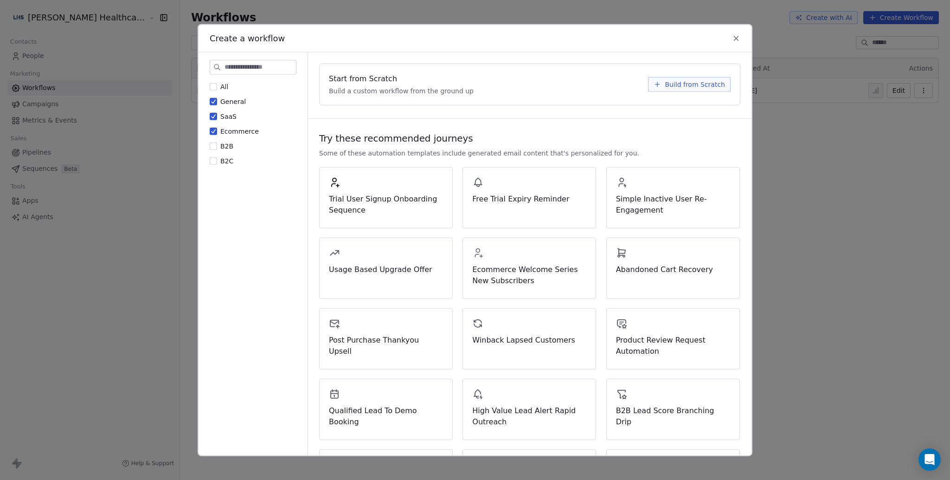
click at [213, 85] on button "All" at bounding box center [213, 86] width 7 height 9
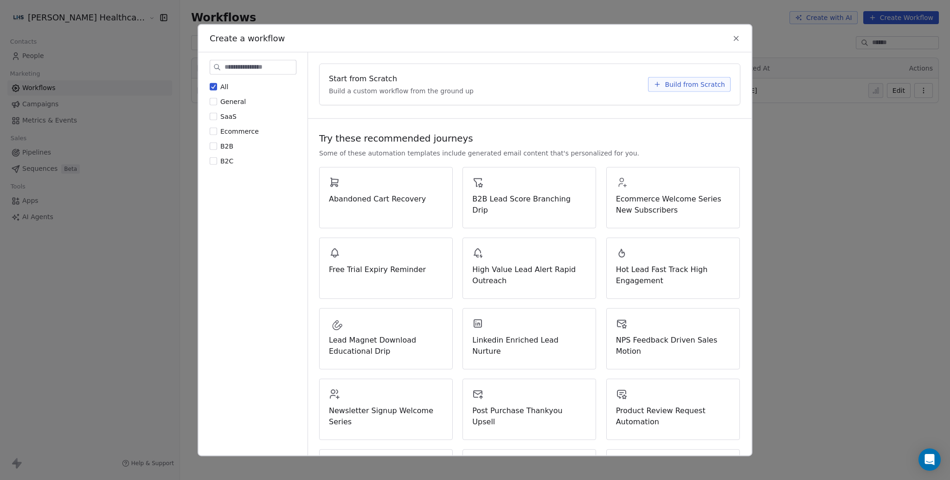
click at [217, 100] on button "General" at bounding box center [213, 101] width 7 height 9
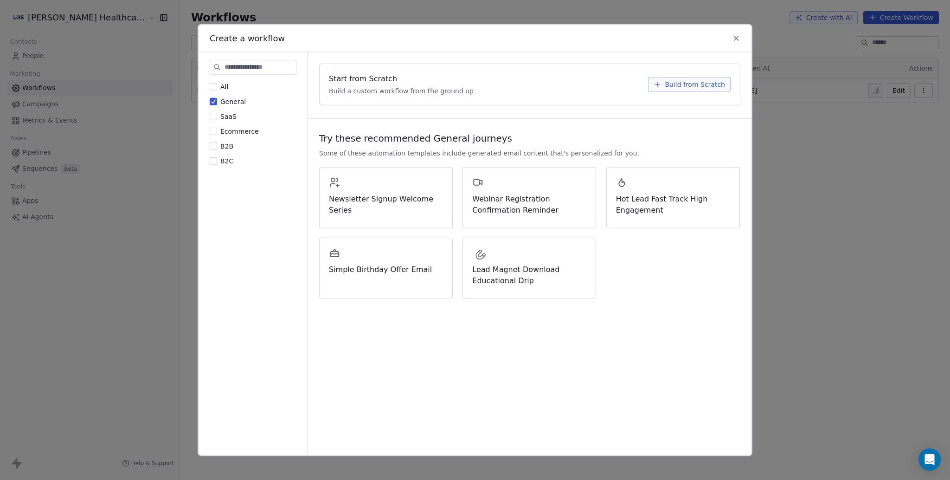
click at [214, 113] on button "SaaS" at bounding box center [213, 116] width 7 height 9
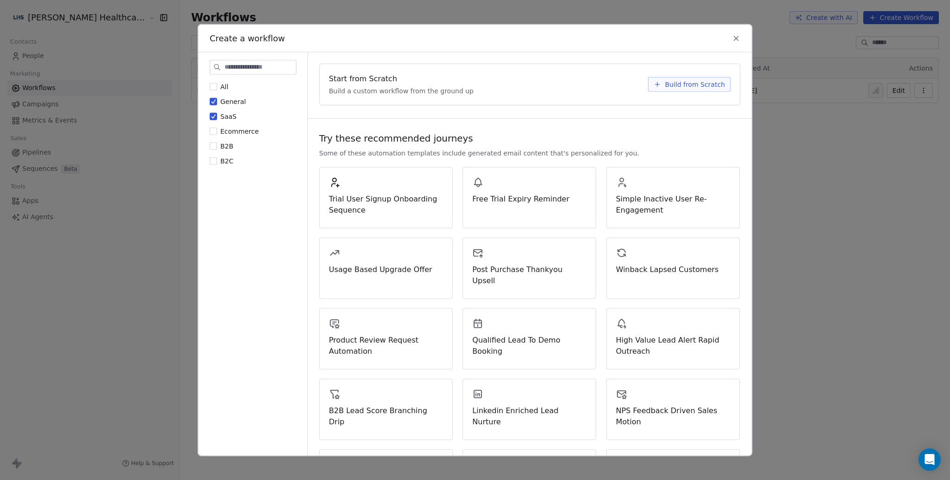
click at [212, 131] on button "Ecommerce" at bounding box center [213, 131] width 7 height 9
click at [213, 144] on button "B2B" at bounding box center [213, 146] width 7 height 9
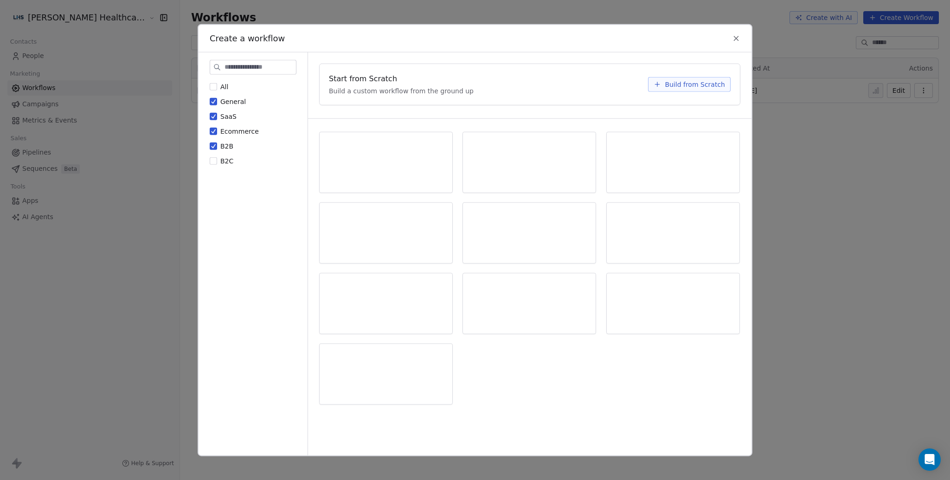
click at [213, 103] on button "General" at bounding box center [213, 101] width 7 height 9
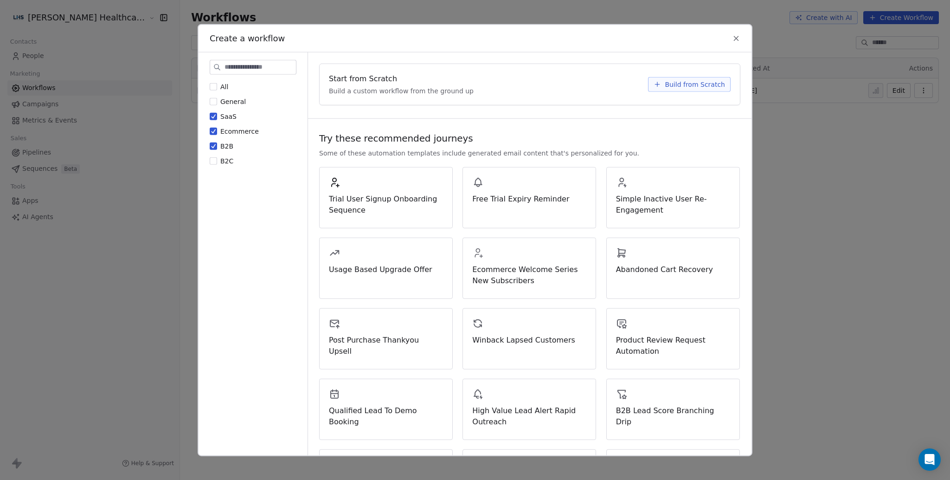
click at [214, 118] on button "SaaS" at bounding box center [213, 116] width 7 height 9
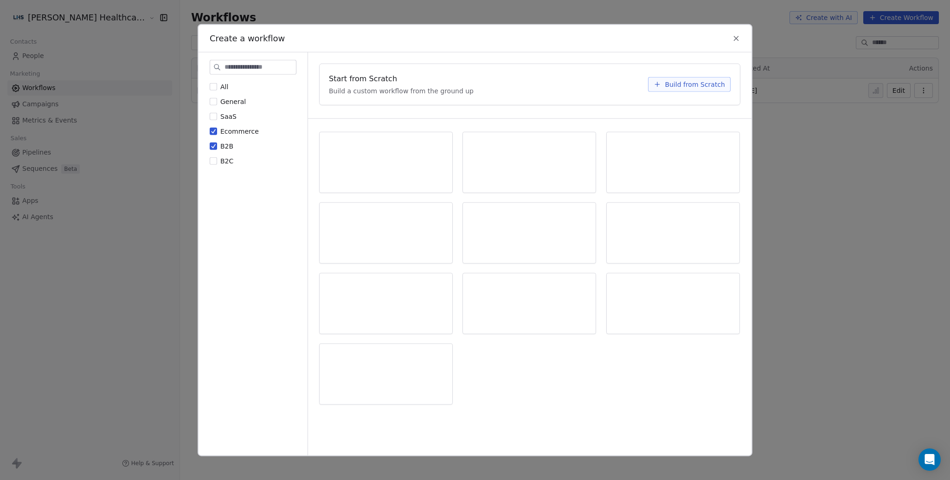
click at [214, 129] on button "Ecommerce" at bounding box center [213, 131] width 7 height 9
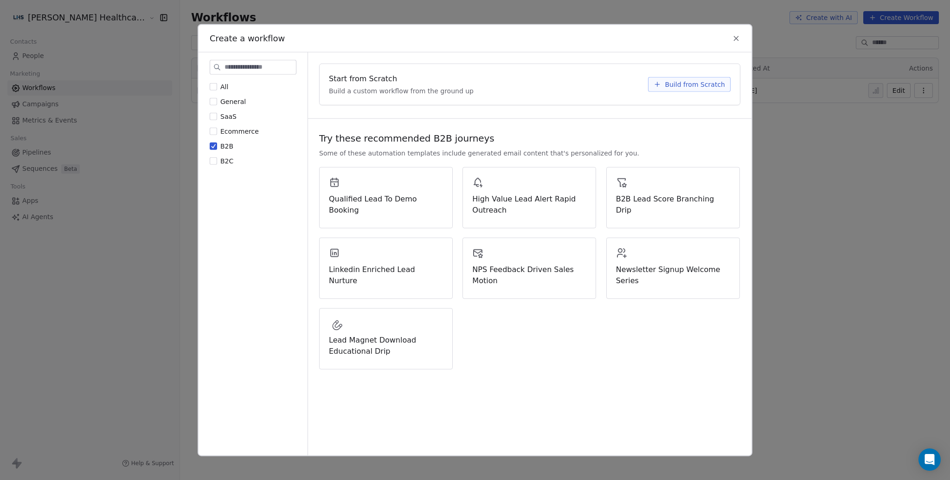
click at [235, 160] on div "All General SaaS Ecommerce B2B B2C" at bounding box center [253, 124] width 87 height 84
click at [221, 158] on span "B2C" at bounding box center [226, 160] width 13 height 7
click at [217, 158] on button "B2C" at bounding box center [213, 160] width 7 height 9
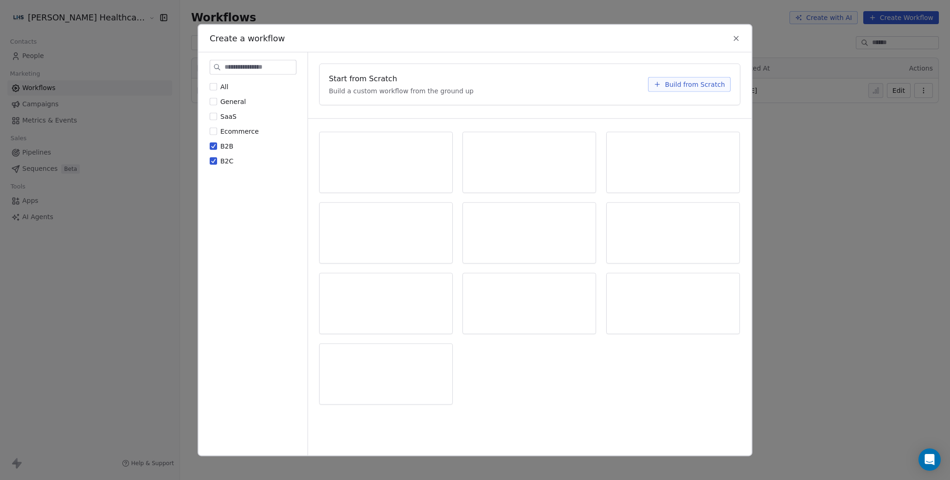
click at [217, 148] on label "B2B" at bounding box center [222, 146] width 24 height 9
click at [217, 148] on button "B2B" at bounding box center [213, 146] width 7 height 9
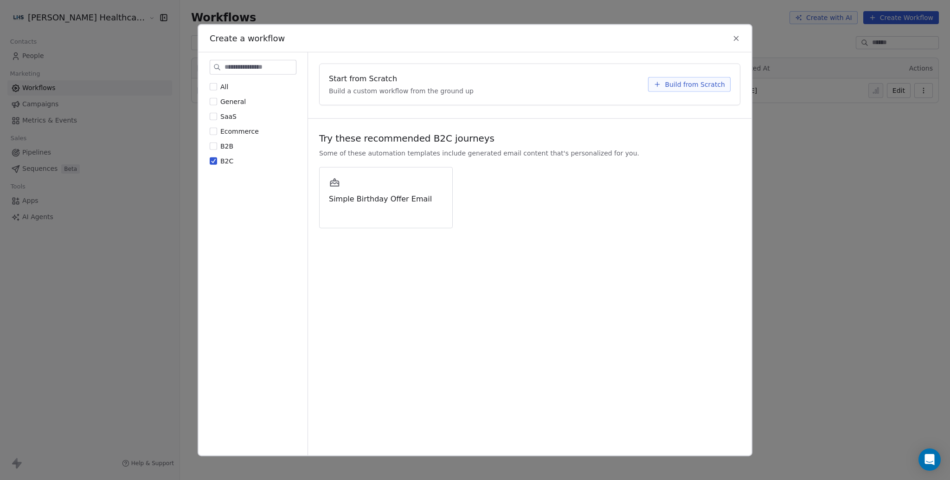
click at [231, 151] on div "All General SaaS Ecommerce B2B B2C" at bounding box center [253, 124] width 87 height 84
click at [217, 146] on label "B2B" at bounding box center [222, 146] width 24 height 9
click at [217, 146] on button "B2B" at bounding box center [213, 146] width 7 height 9
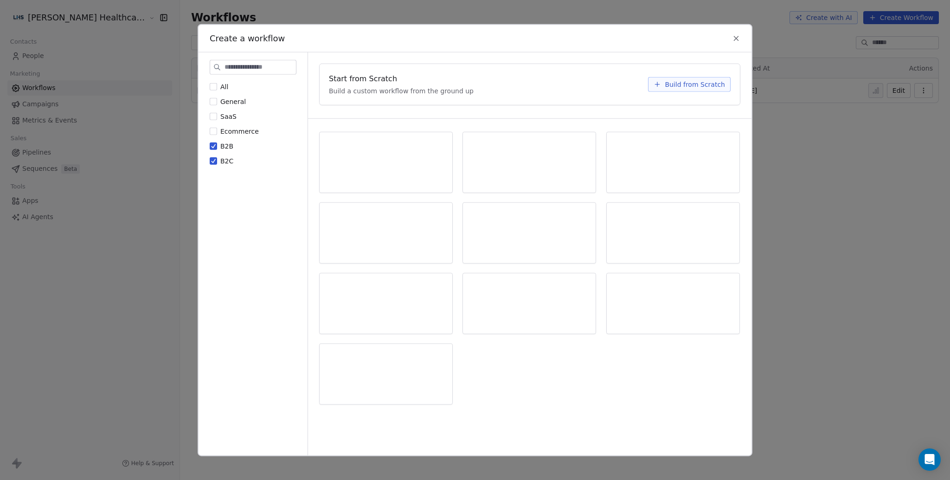
click at [217, 160] on button "B2C" at bounding box center [213, 160] width 7 height 9
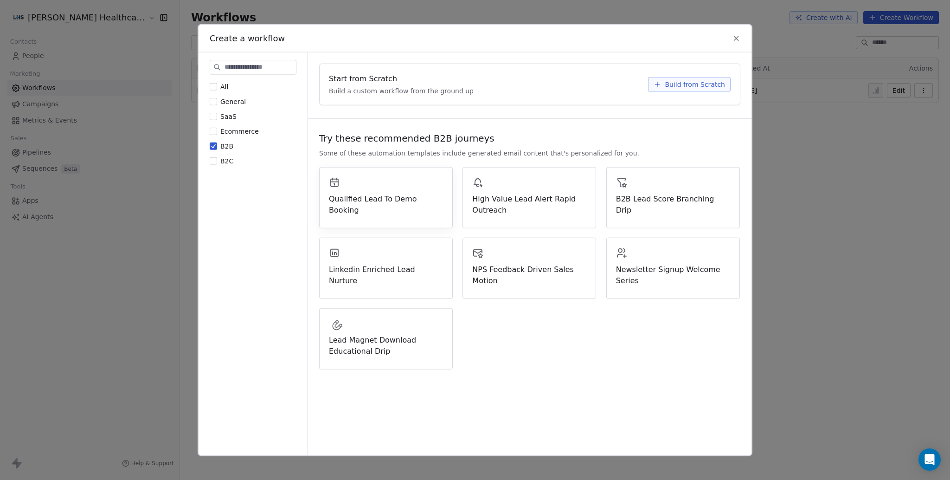
click at [407, 179] on div "Qualified Lead To Demo Booking" at bounding box center [386, 196] width 114 height 39
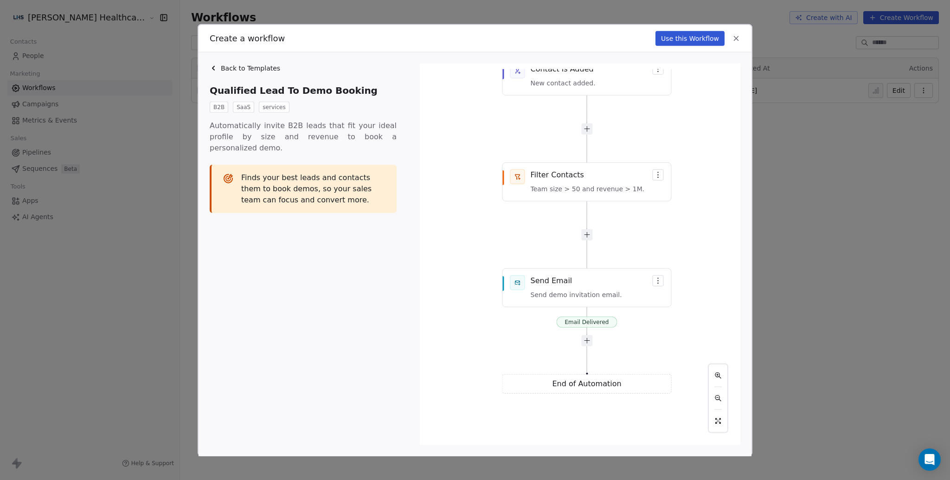
click at [227, 62] on div "Back to Templates Qualified Lead To Demo Booking B2B SaaS services Automaticall…" at bounding box center [475, 254] width 553 height 404
click at [227, 65] on span "Back to Templates" at bounding box center [250, 68] width 59 height 9
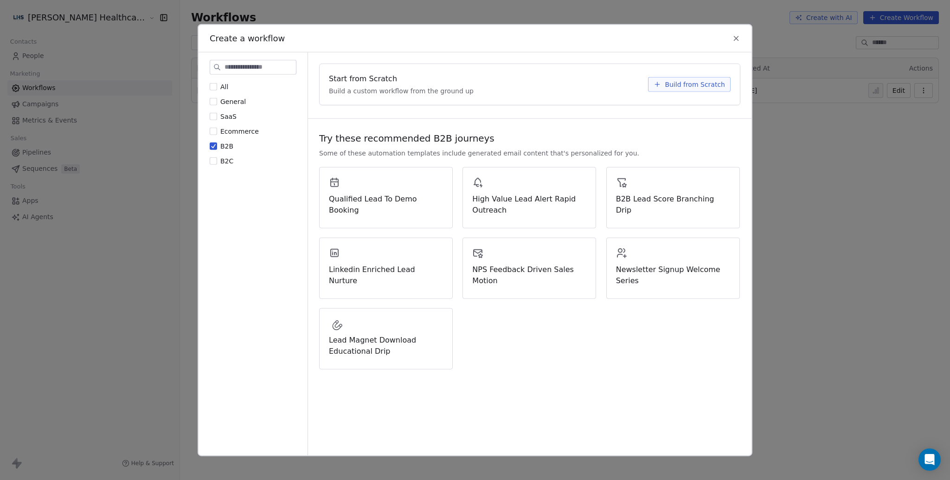
click at [207, 149] on div "All General SaaS Ecommerce B2B B2C" at bounding box center [253, 259] width 109 height 414
click at [215, 148] on button "B2B" at bounding box center [213, 146] width 7 height 9
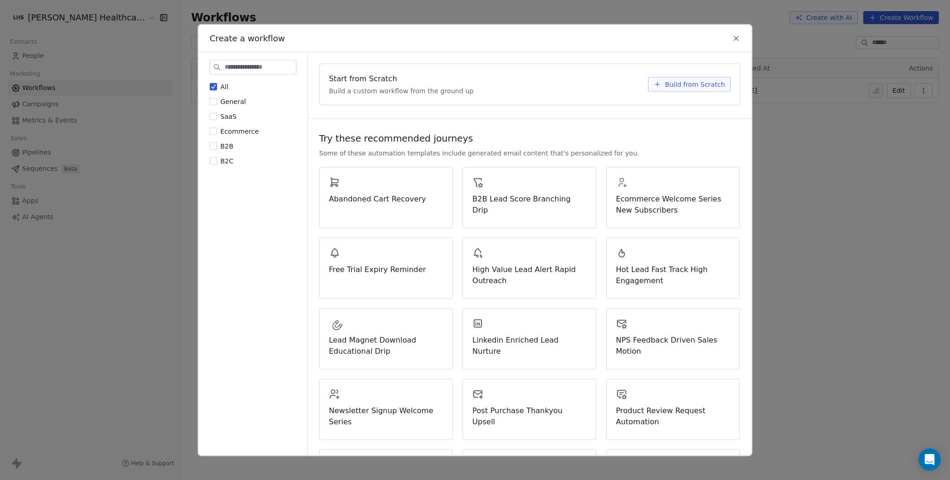
click at [213, 109] on div "All General SaaS Ecommerce B2B B2C" at bounding box center [253, 124] width 87 height 84
click at [212, 99] on button "General" at bounding box center [213, 101] width 7 height 9
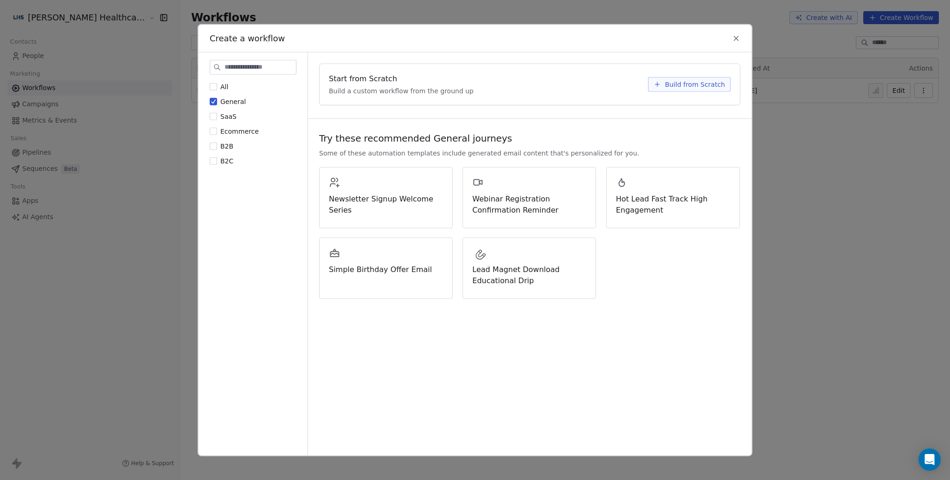
click at [212, 90] on button "All" at bounding box center [213, 86] width 7 height 9
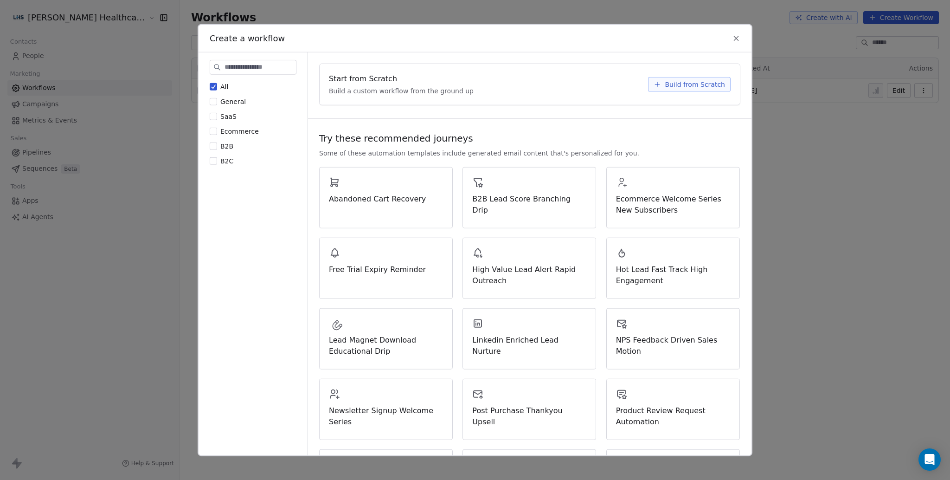
click at [212, 90] on button "All" at bounding box center [213, 86] width 7 height 9
click at [213, 102] on button "General" at bounding box center [213, 101] width 7 height 9
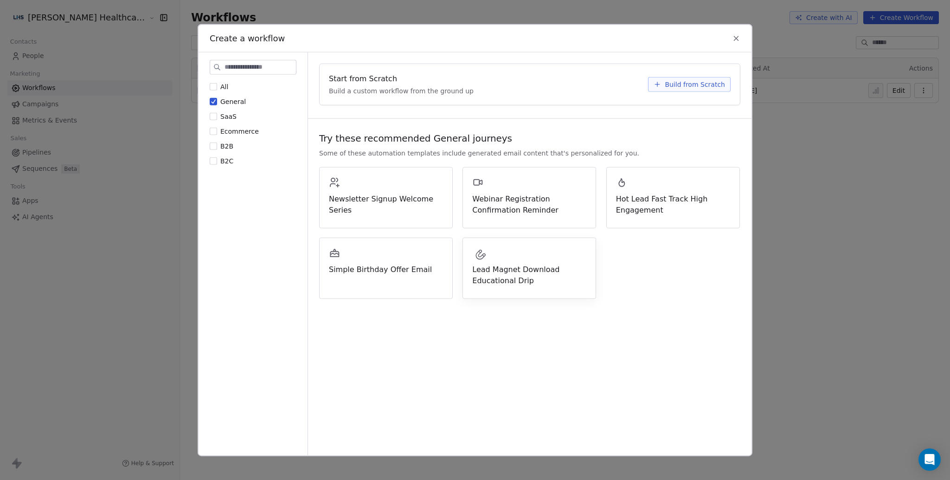
click at [513, 274] on span "Lead Magnet Download Educational Drip" at bounding box center [529, 275] width 114 height 22
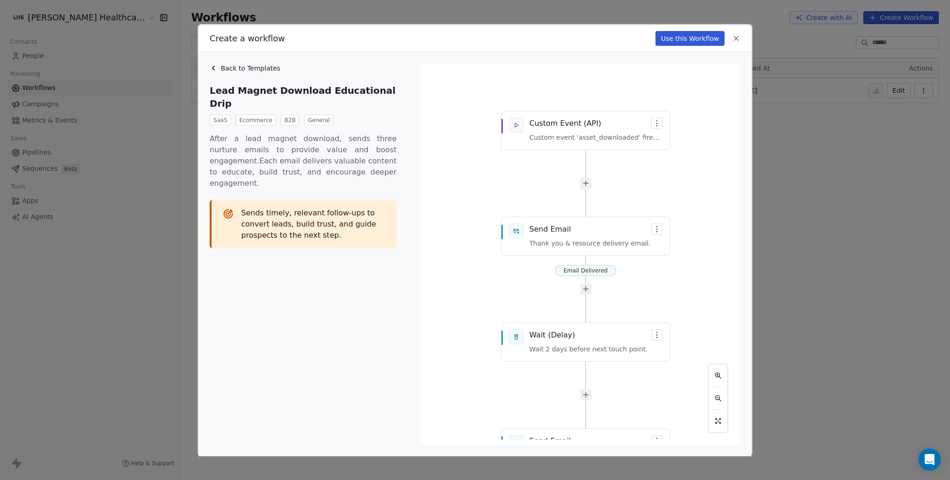
click at [592, 138] on div "Email Delivered Email Delivered Email Delivered Custom Event (API) Custom event…" at bounding box center [581, 254] width 310 height 370
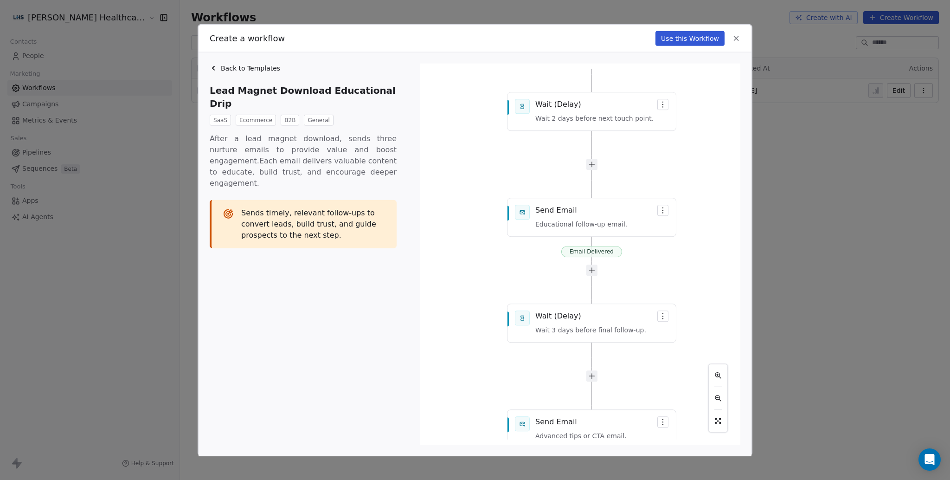
click at [224, 64] on span "Back to Templates" at bounding box center [250, 68] width 59 height 9
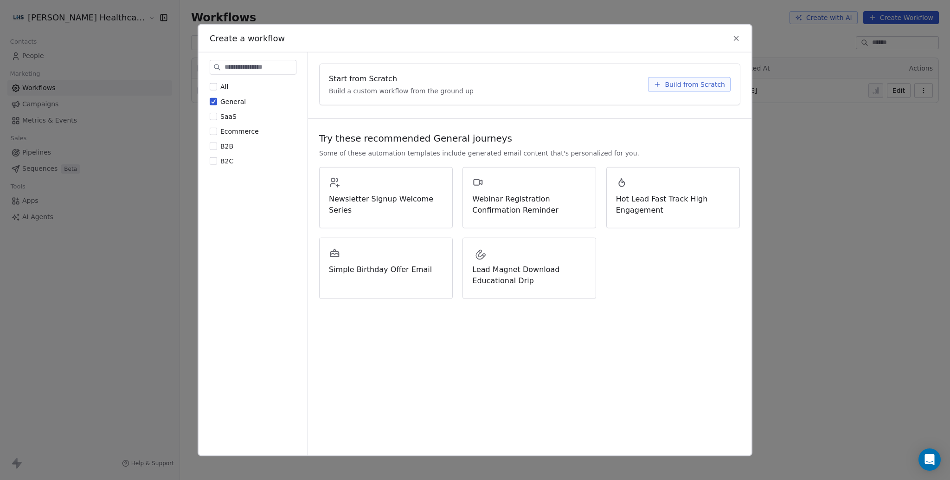
click at [162, 86] on div "Create a workflow All General SaaS Ecommerce B2B B2C Start from Scratch Build a…" at bounding box center [475, 240] width 950 height 480
